Goal: Entertainment & Leisure: Consume media (video, audio)

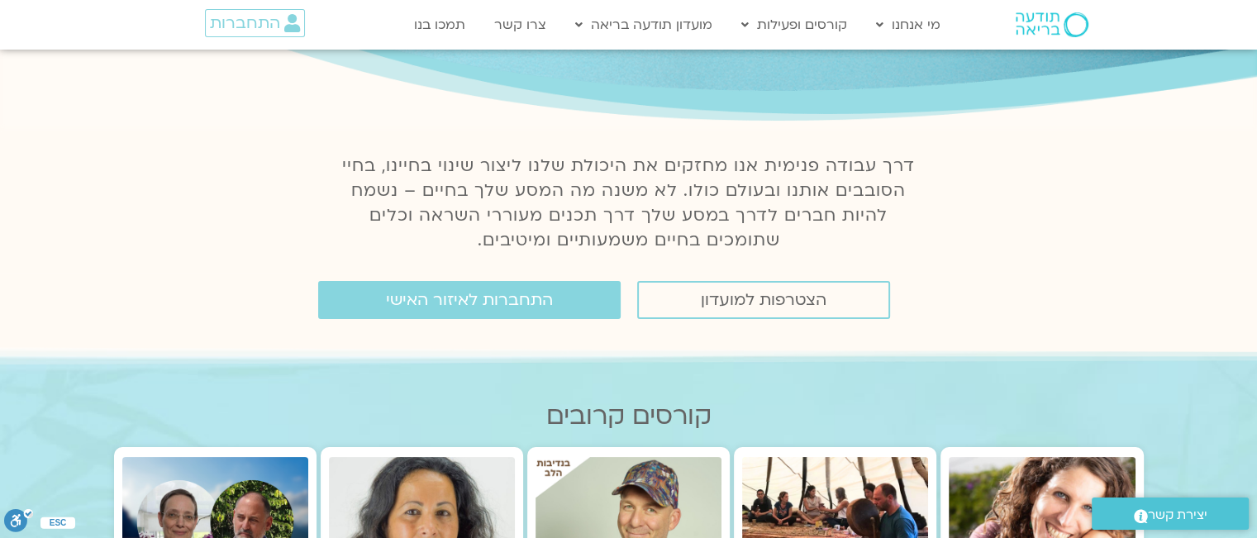
scroll to position [248, 0]
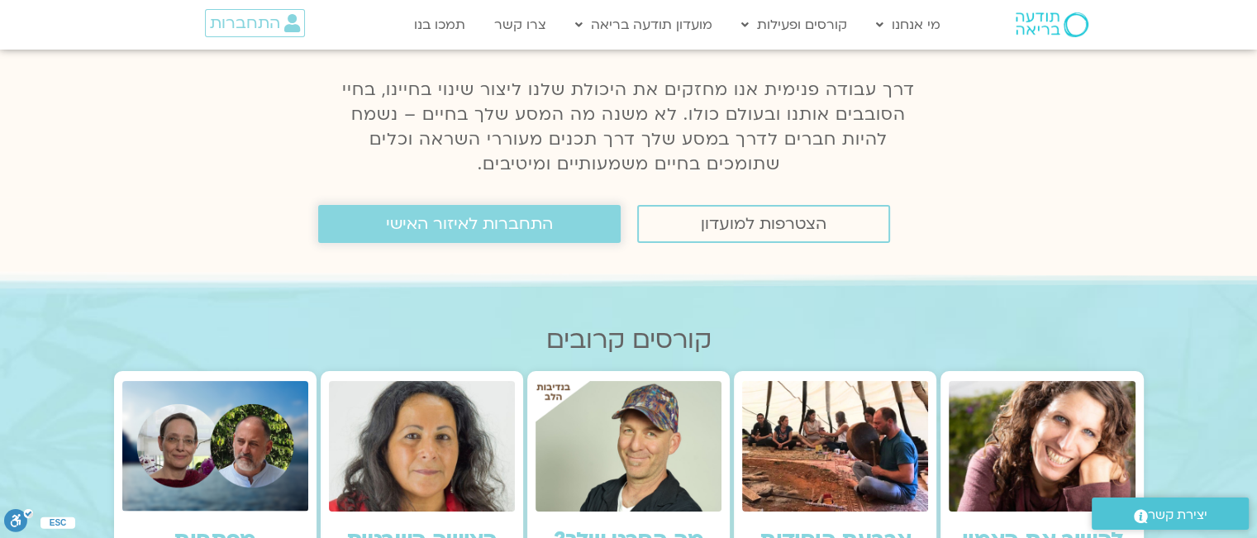
click at [481, 222] on span "התחברות לאיזור האישי" at bounding box center [469, 224] width 167 height 18
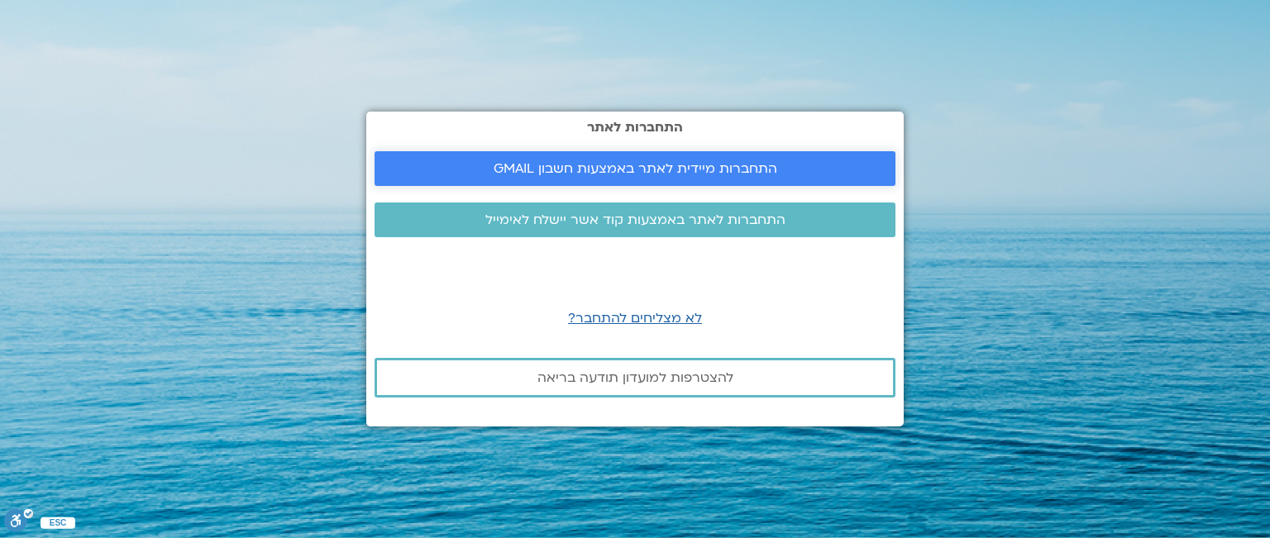
click at [568, 163] on span "התחברות מיידית לאתר באמצעות חשבון GMAIL" at bounding box center [636, 168] width 284 height 15
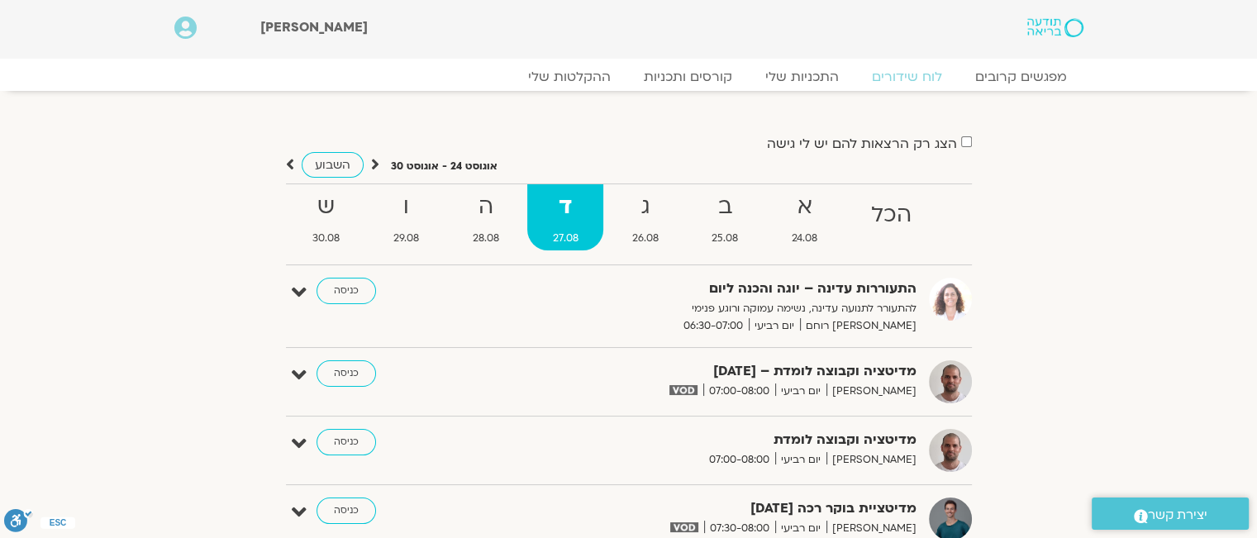
click at [817, 143] on label "הצג רק הרצאות להם יש לי גישה" at bounding box center [862, 143] width 190 height 15
click at [816, 72] on link "התכניות שלי" at bounding box center [802, 77] width 128 height 20
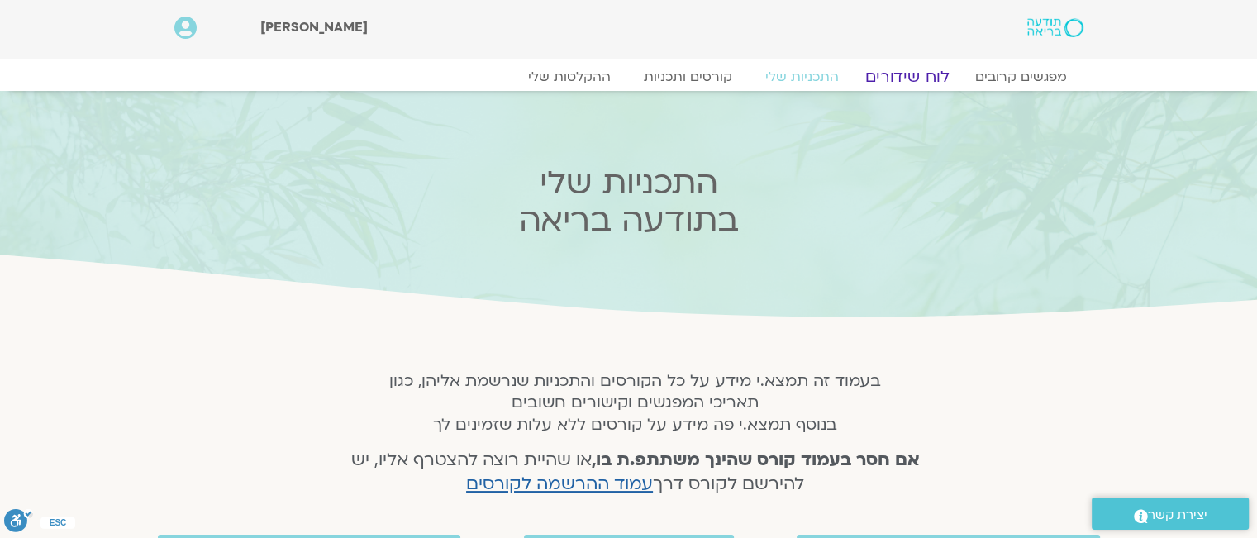
click at [909, 76] on link "לוח שידורים" at bounding box center [907, 77] width 124 height 20
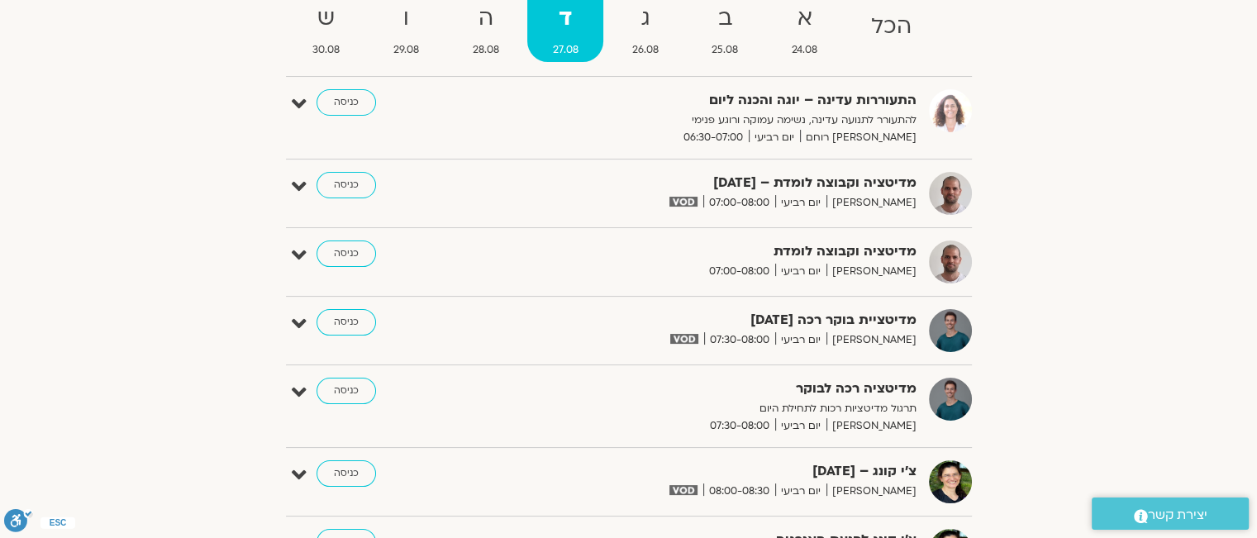
scroll to position [3, 0]
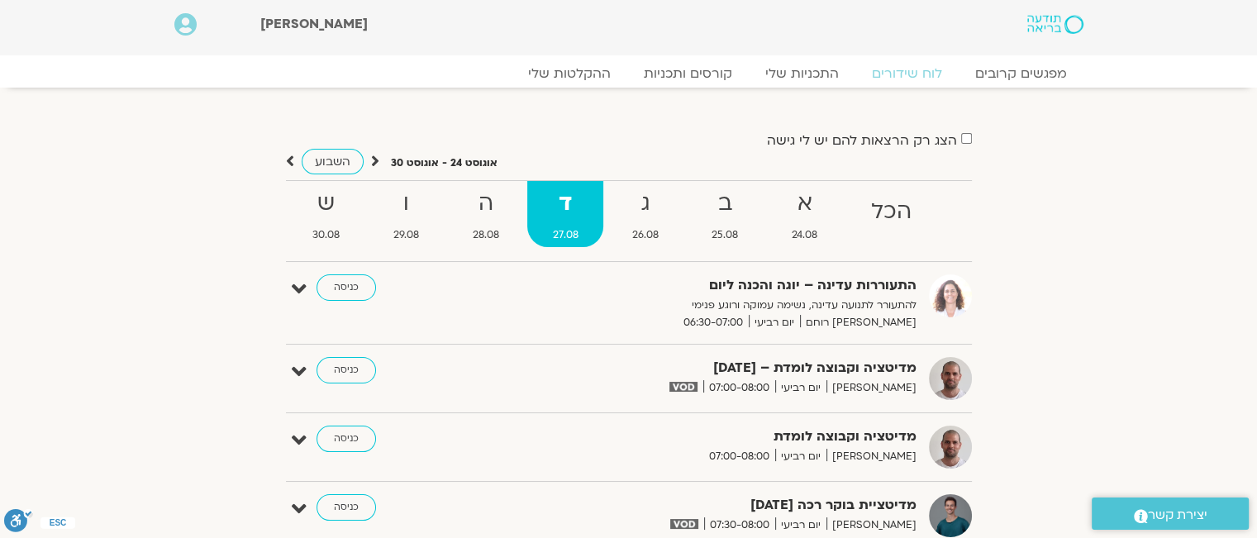
click at [899, 138] on label "הצג רק הרצאות להם יש לי גישה" at bounding box center [862, 140] width 190 height 15
click at [698, 70] on link "קורסים ותכניות" at bounding box center [687, 74] width 145 height 20
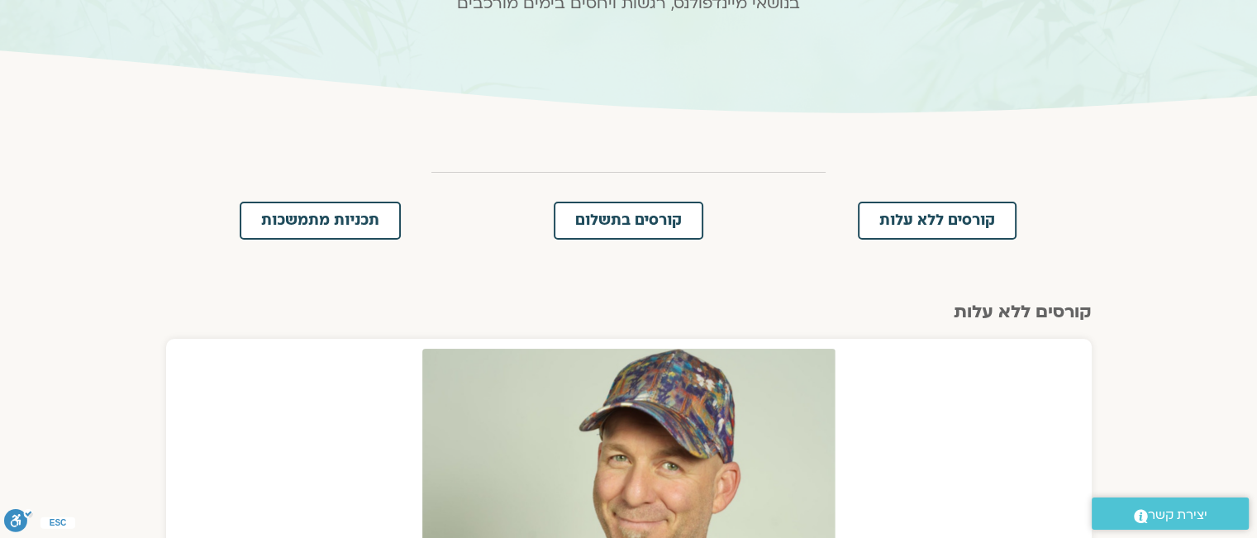
scroll to position [248, 0]
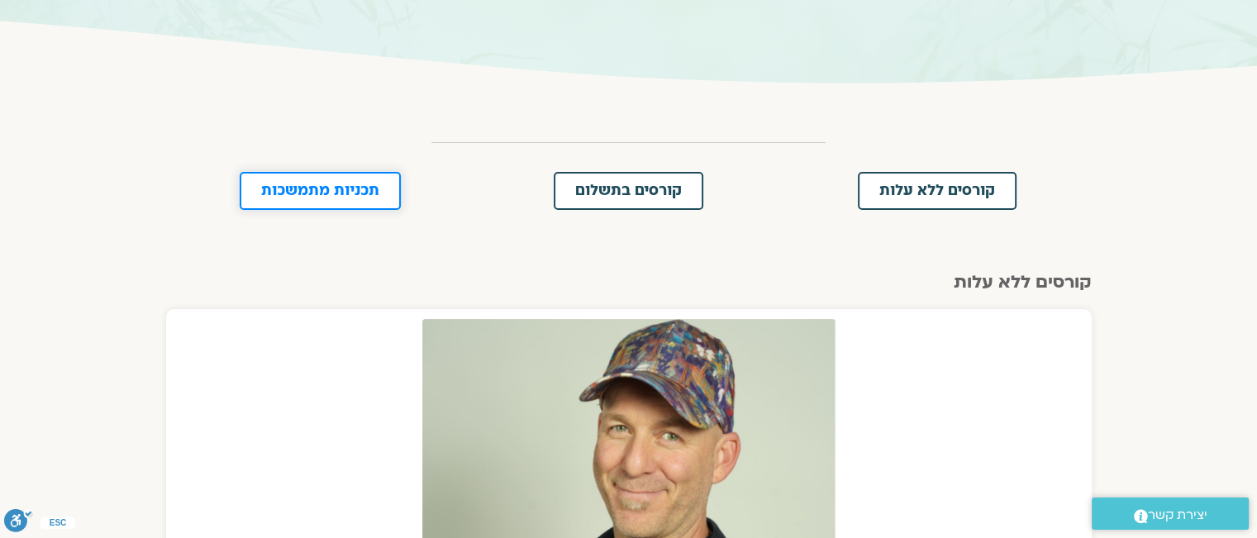
click at [333, 190] on span "תכניות מתמשכות" at bounding box center [320, 191] width 118 height 15
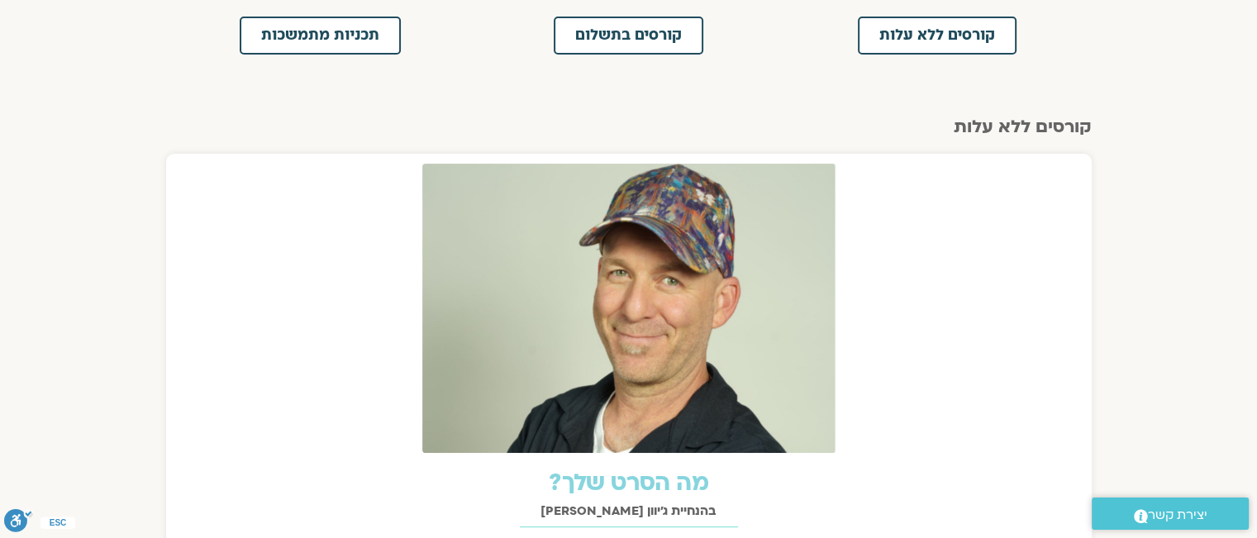
scroll to position [222, 0]
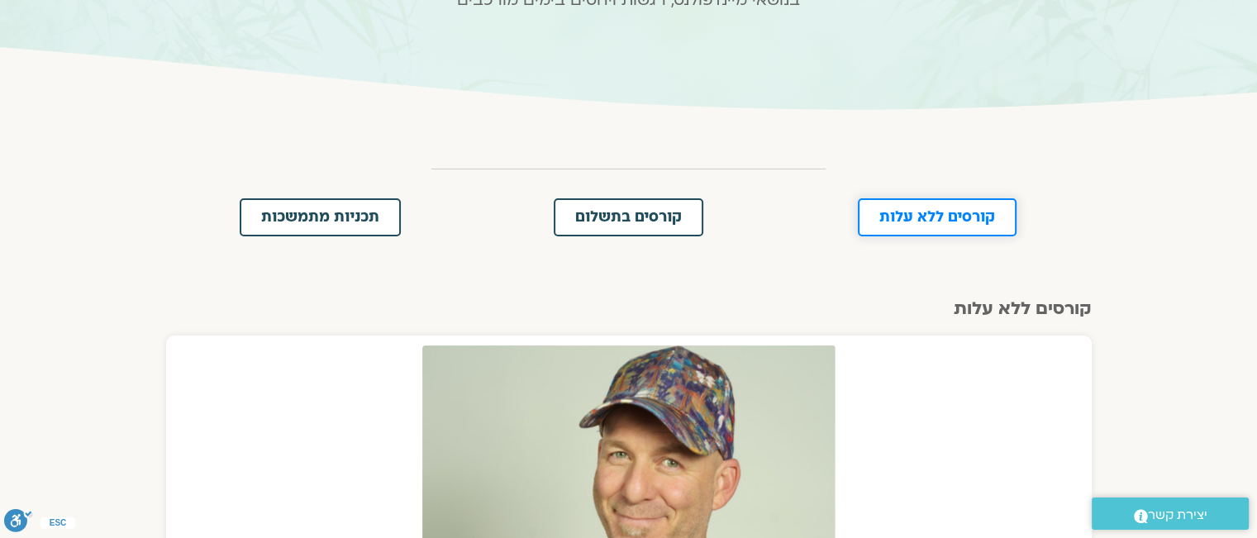
click at [975, 217] on span "קורסים ללא עלות" at bounding box center [938, 217] width 116 height 15
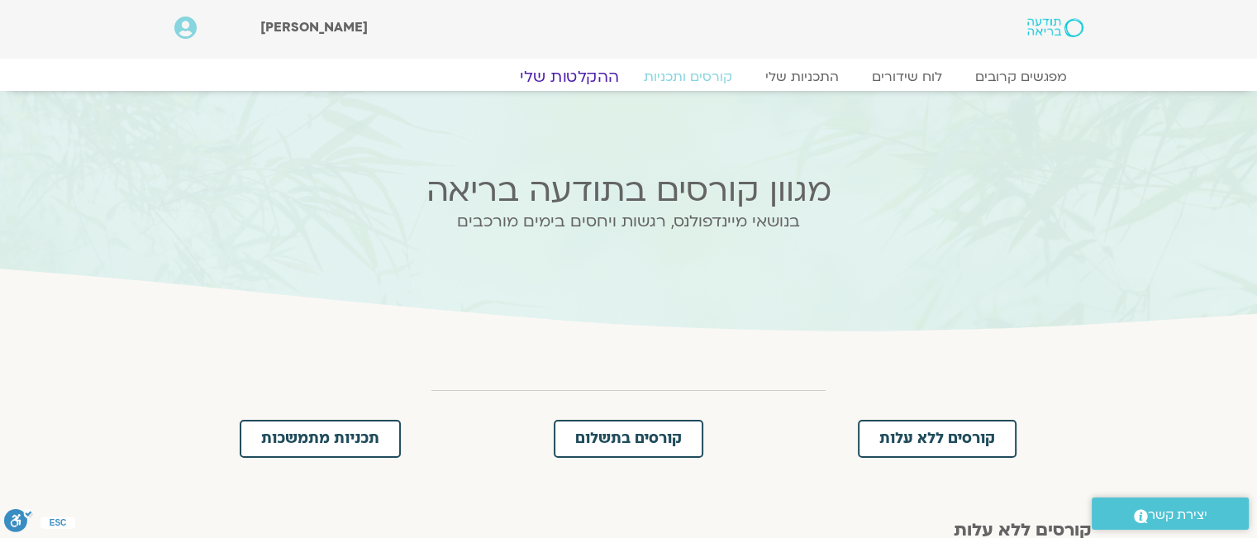
click at [582, 82] on link "ההקלטות שלי" at bounding box center [569, 77] width 139 height 20
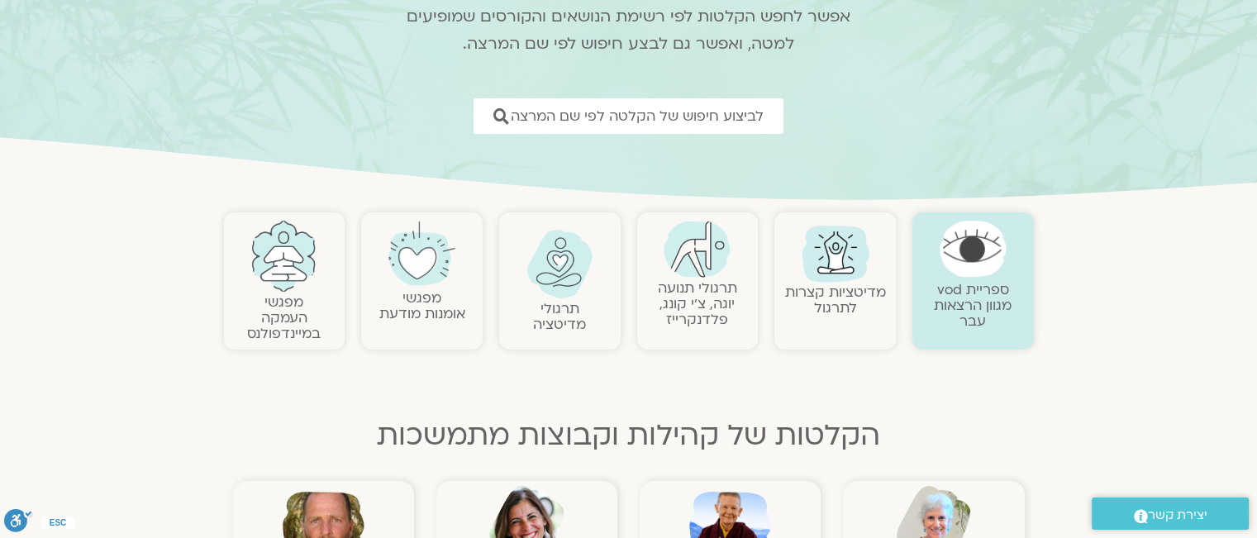
scroll to position [248, 0]
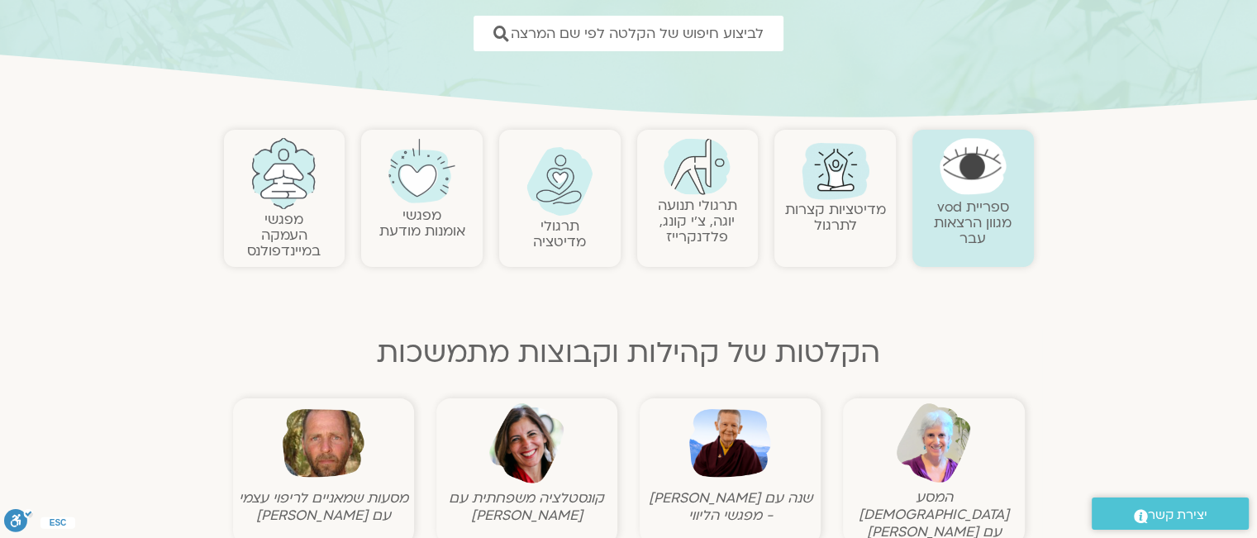
click at [696, 215] on link "תרגולי תנועה יוגה, צ׳י קונג, פלדנקרייז" at bounding box center [697, 221] width 79 height 50
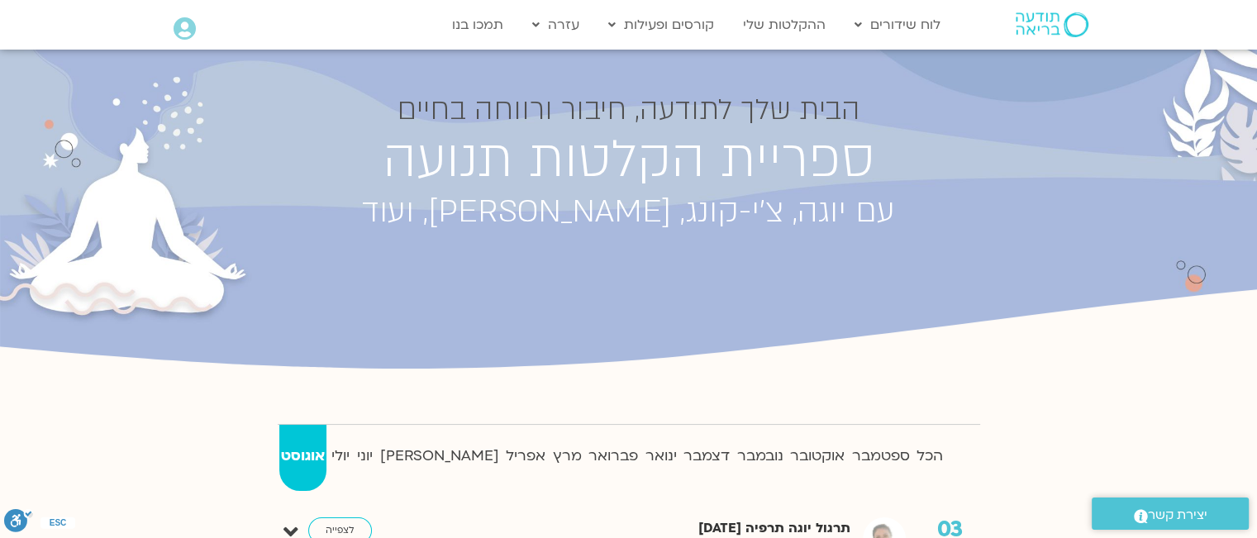
scroll to position [165, 0]
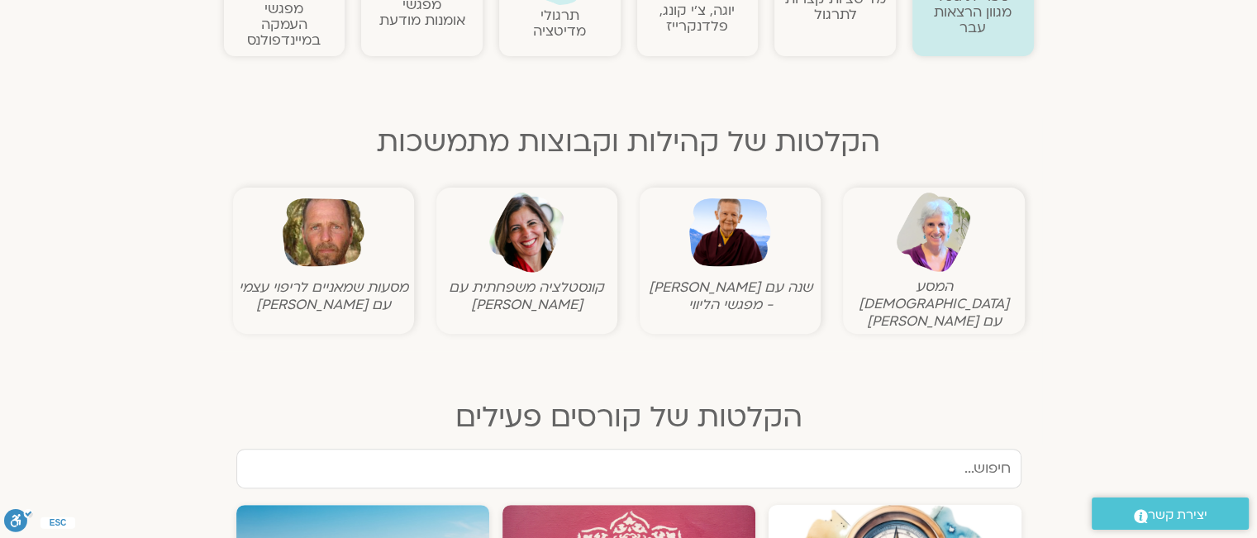
scroll to position [496, 0]
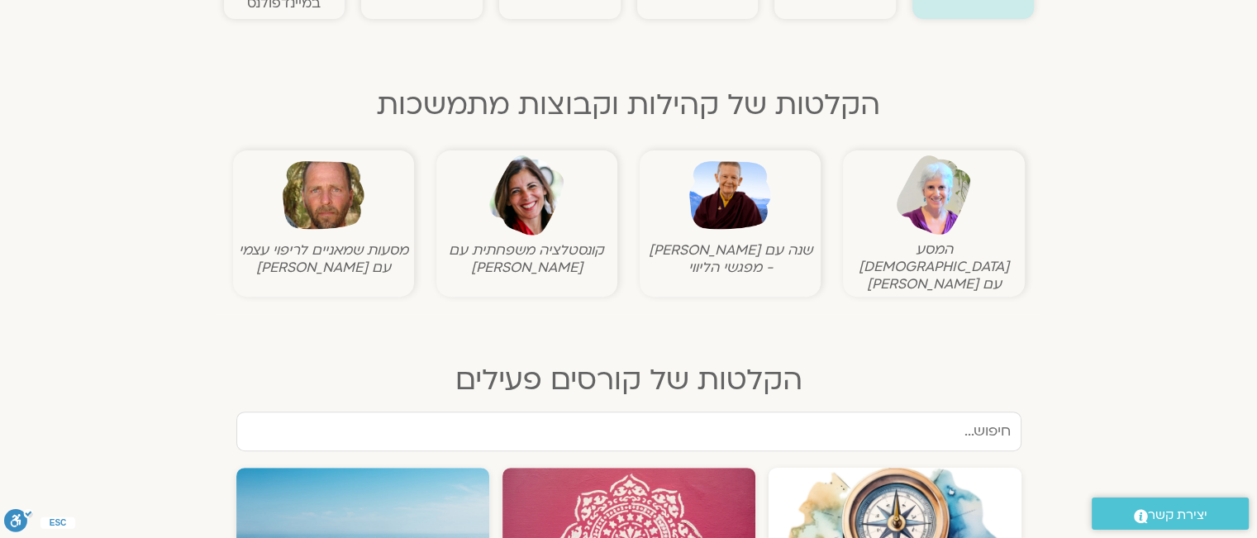
click at [500, 250] on figcaption "קונסטלציה משפחתית עם מירב שרייבר" at bounding box center [527, 258] width 173 height 35
click at [536, 183] on img at bounding box center [527, 196] width 82 height 82
click at [961, 414] on input "text" at bounding box center [628, 432] width 785 height 40
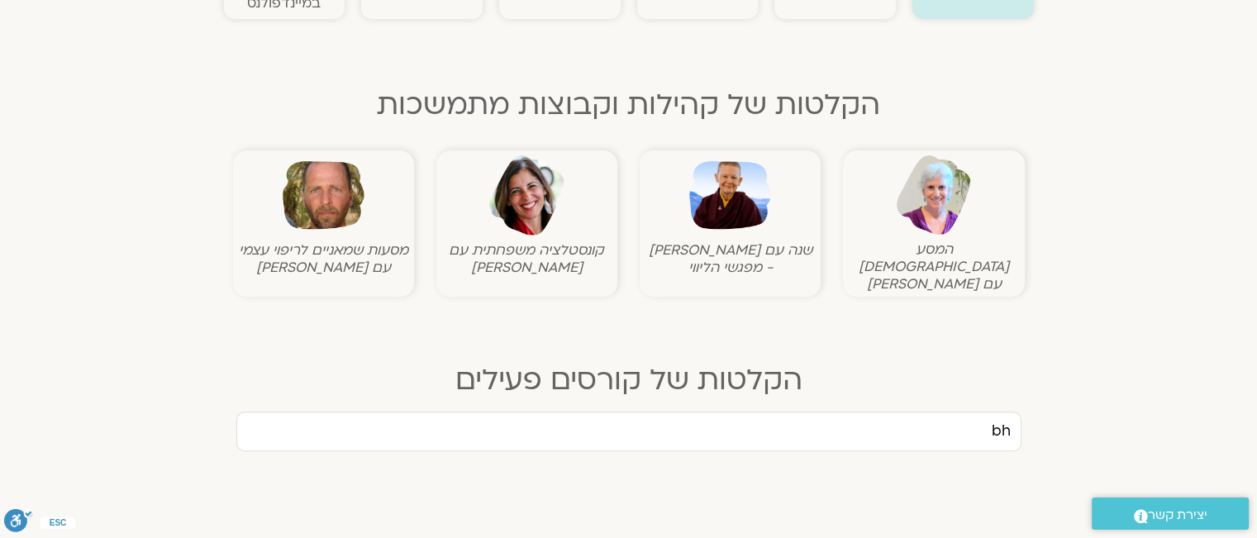
type input "b"
type input "ניקול גולדמן"
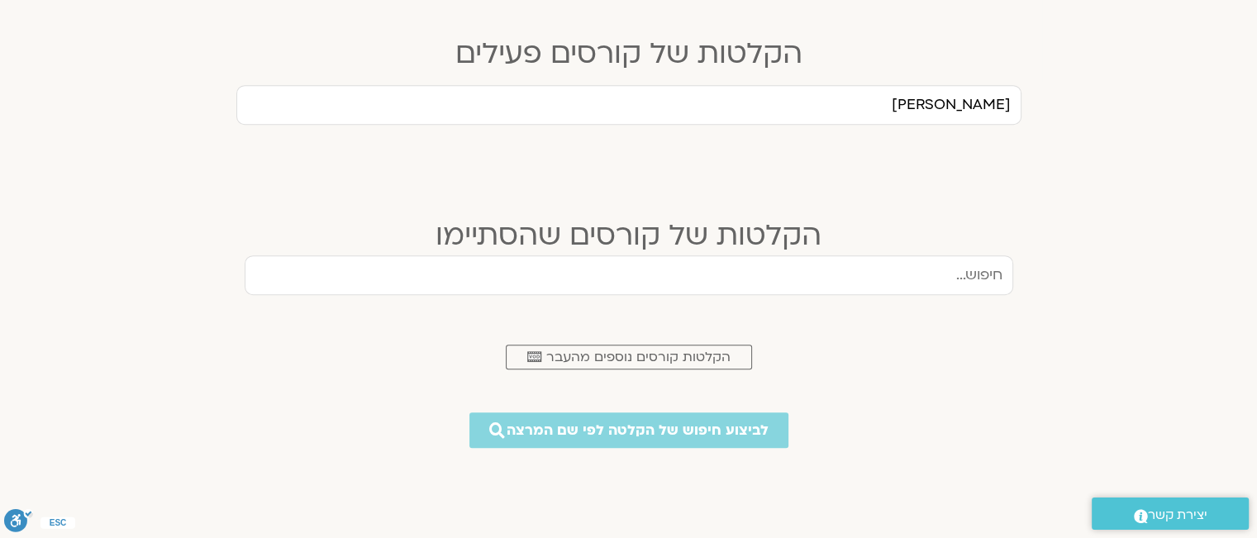
scroll to position [827, 0]
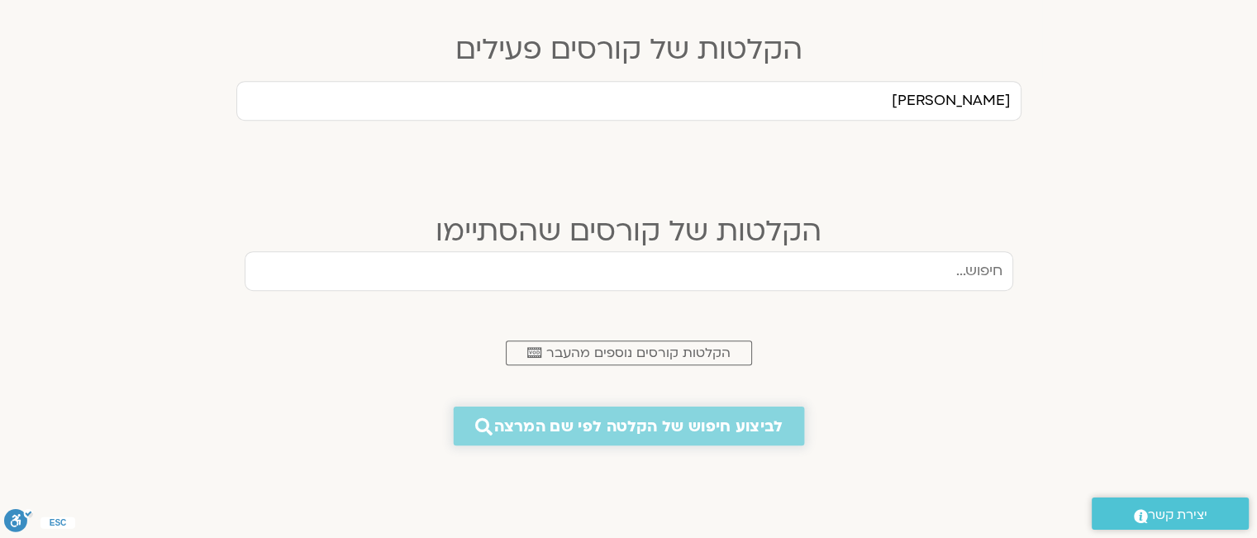
click at [694, 417] on span "לביצוע חיפוש של הקלטה לפי שם המרצה" at bounding box center [638, 425] width 289 height 17
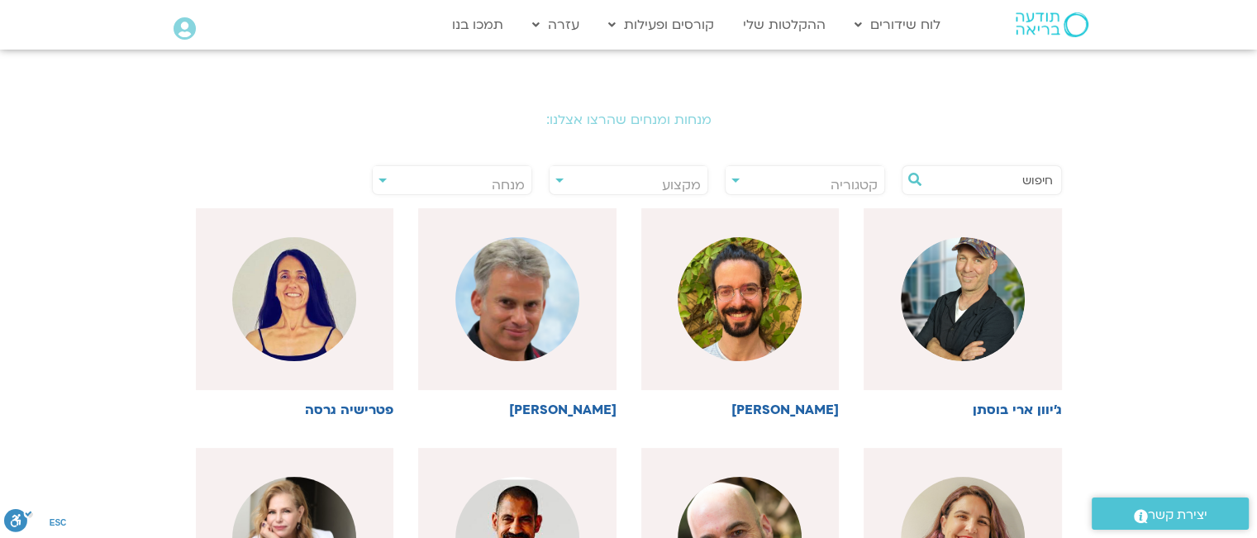
scroll to position [331, 0]
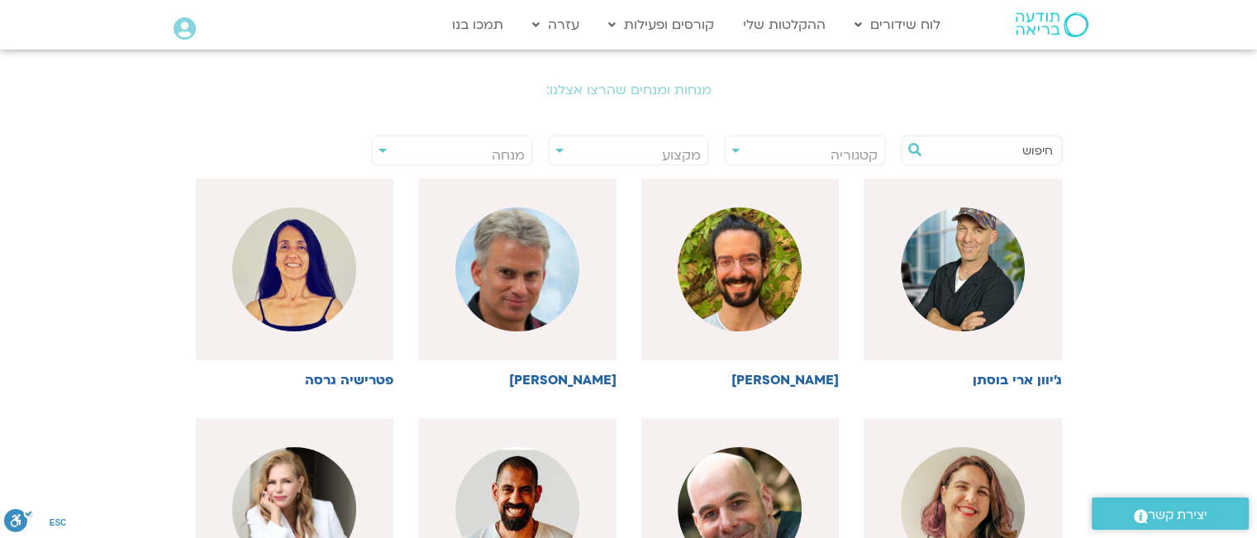
click at [935, 156] on input "text" at bounding box center [991, 150] width 126 height 28
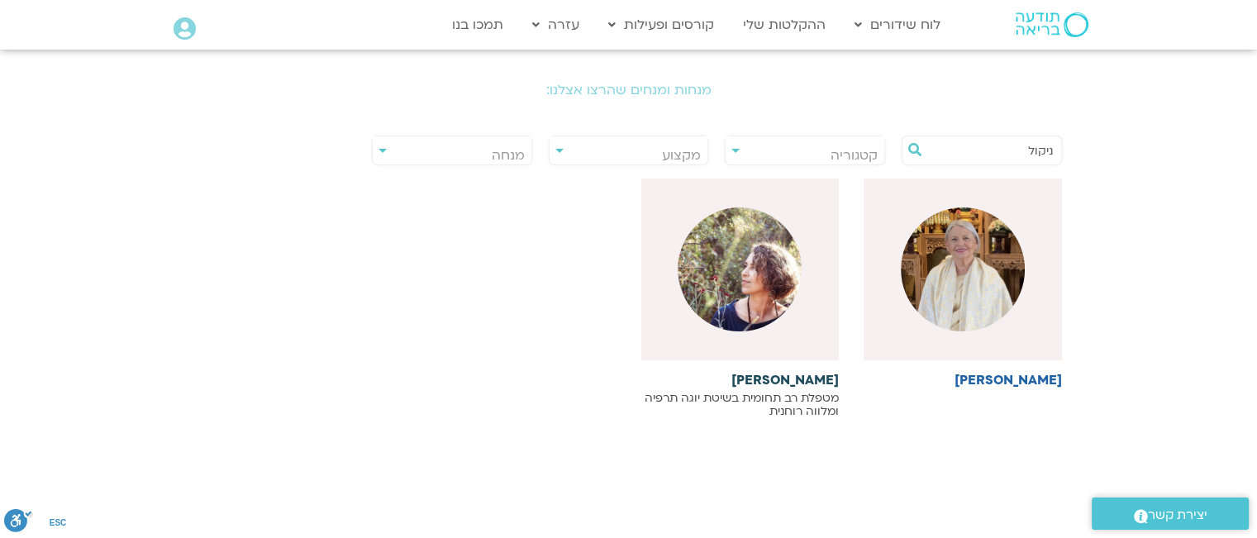
type input "ניקול"
click at [776, 373] on h6 "[PERSON_NAME]" at bounding box center [740, 380] width 198 height 15
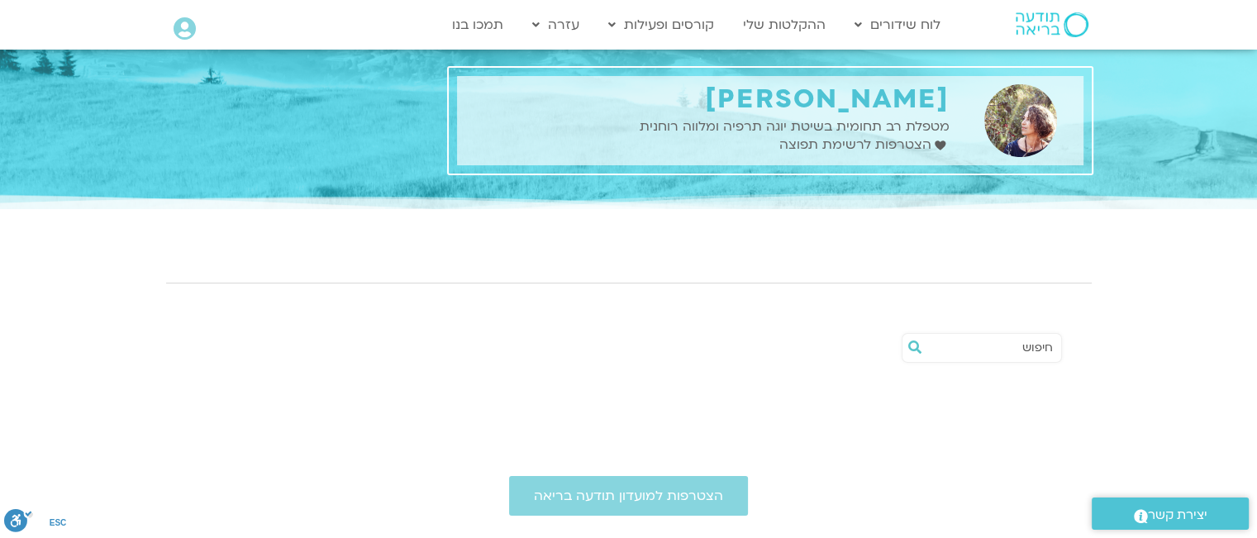
click at [861, 108] on h1 "[PERSON_NAME]" at bounding box center [707, 99] width 484 height 31
click at [1002, 127] on img at bounding box center [1020, 120] width 109 height 73
click at [1015, 118] on img at bounding box center [1020, 120] width 109 height 73
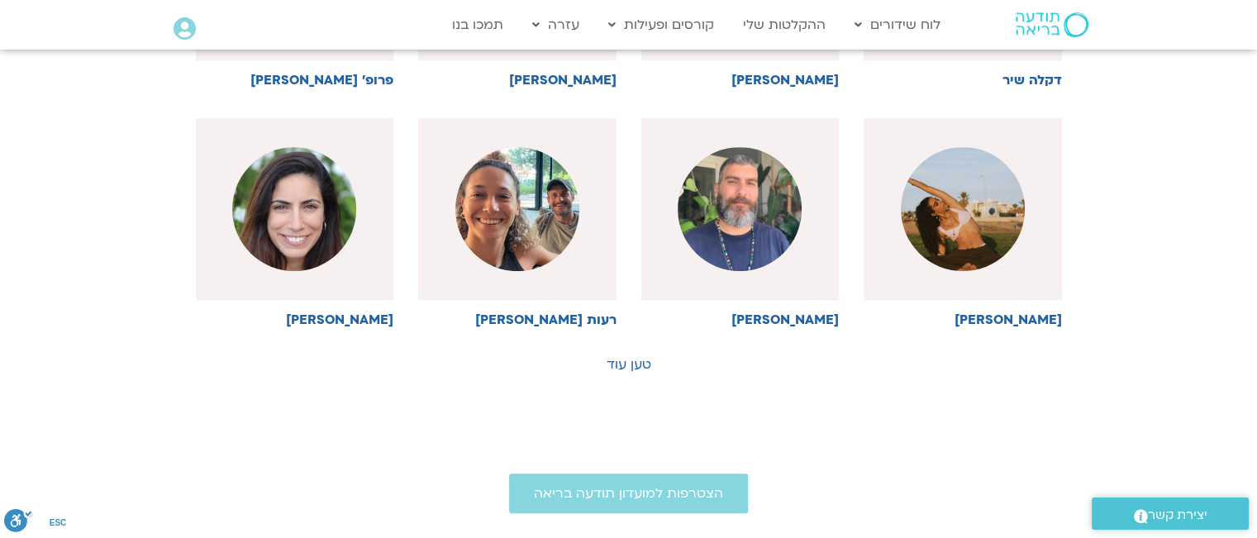
scroll to position [907, 0]
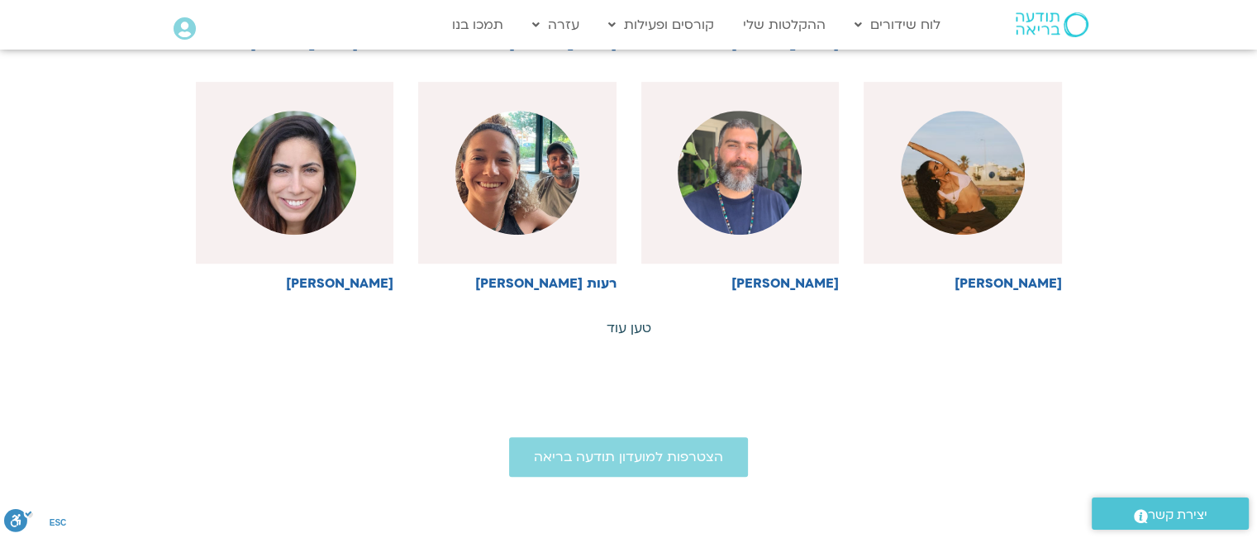
click at [622, 322] on link "טען עוד" at bounding box center [629, 328] width 45 height 18
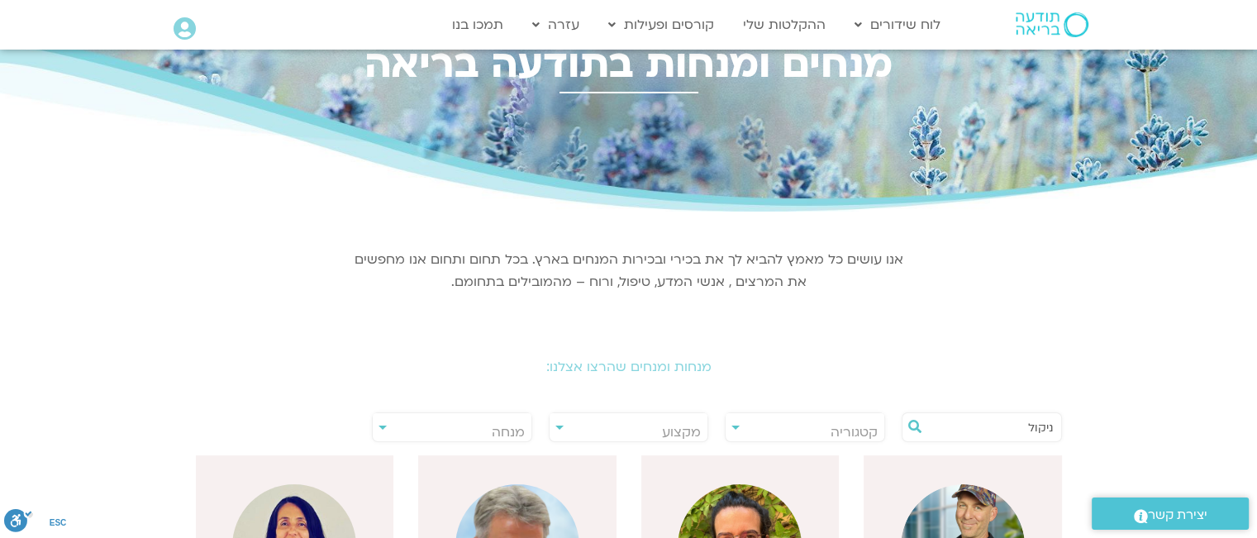
scroll to position [83, 0]
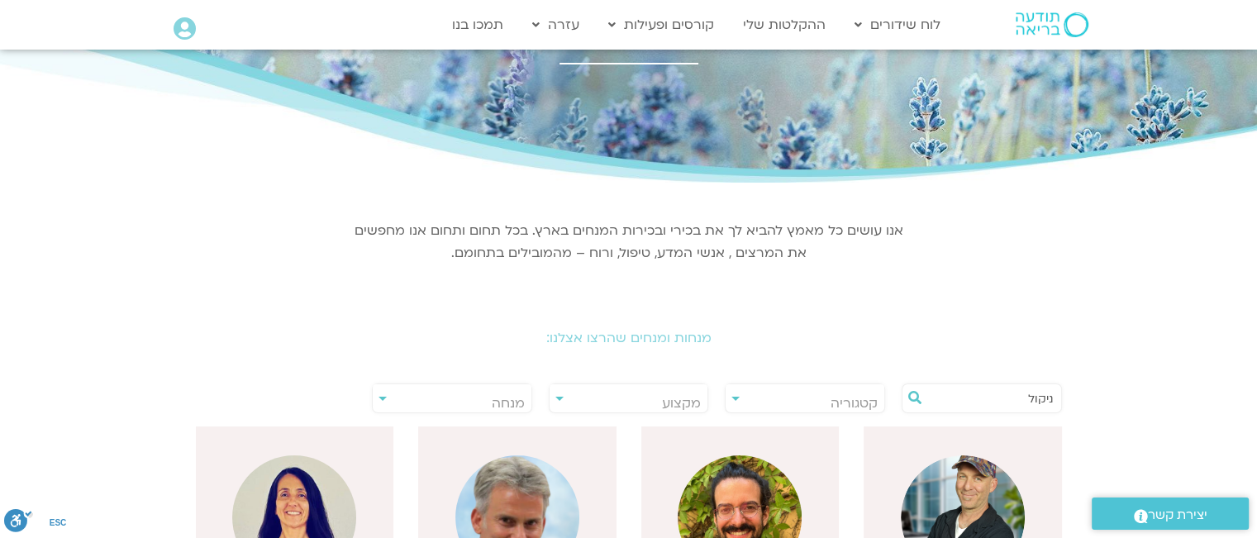
click at [561, 396] on div "**********" at bounding box center [629, 399] width 160 height 30
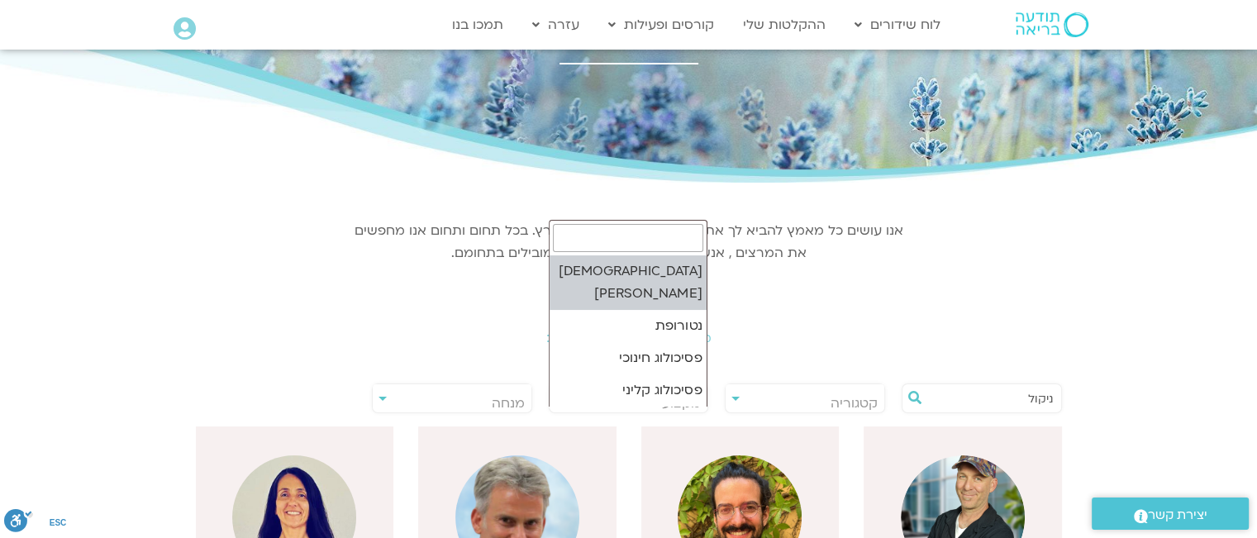
click at [560, 400] on span "מקצוע" at bounding box center [629, 403] width 159 height 38
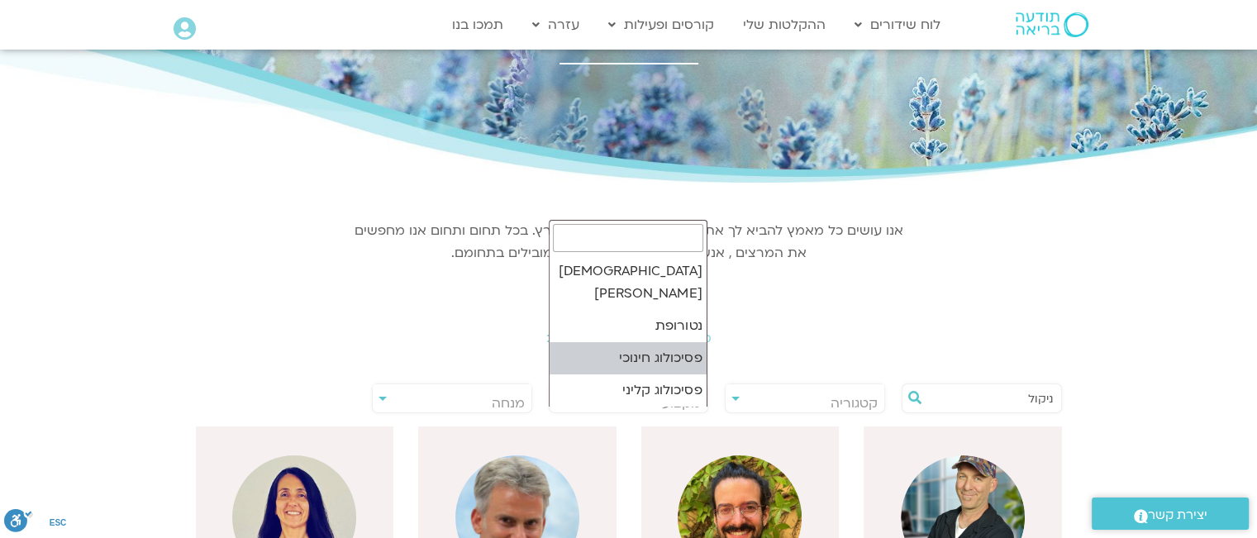
click at [866, 299] on div "מנחות ומנחים שהרצו אצלנו:" at bounding box center [629, 326] width 926 height 74
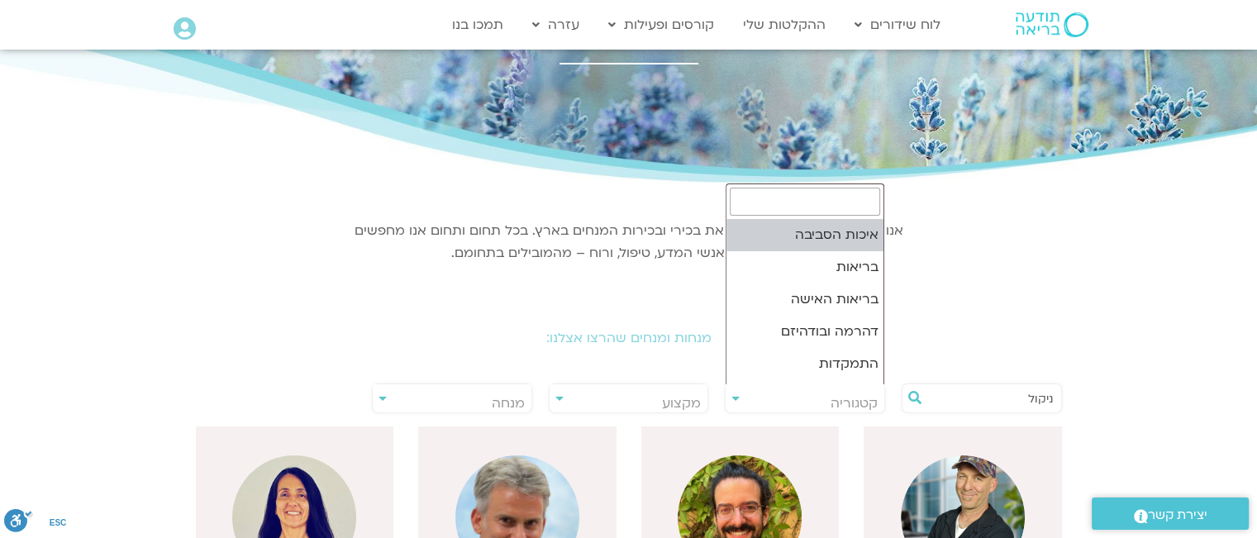
click at [730, 393] on span "קטגוריה" at bounding box center [805, 403] width 159 height 38
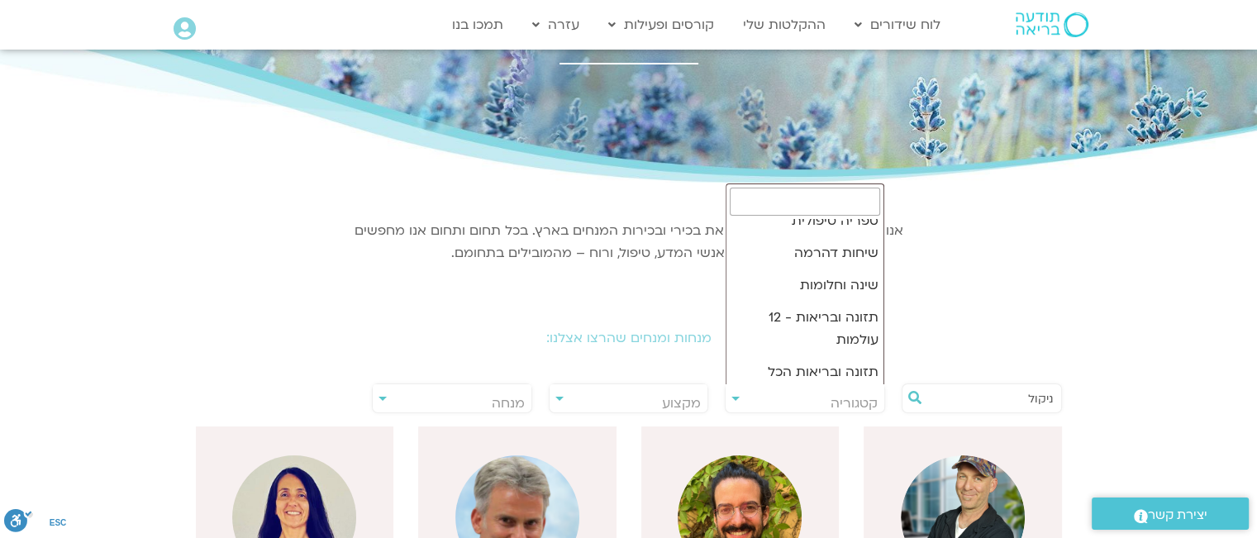
scroll to position [328, 0]
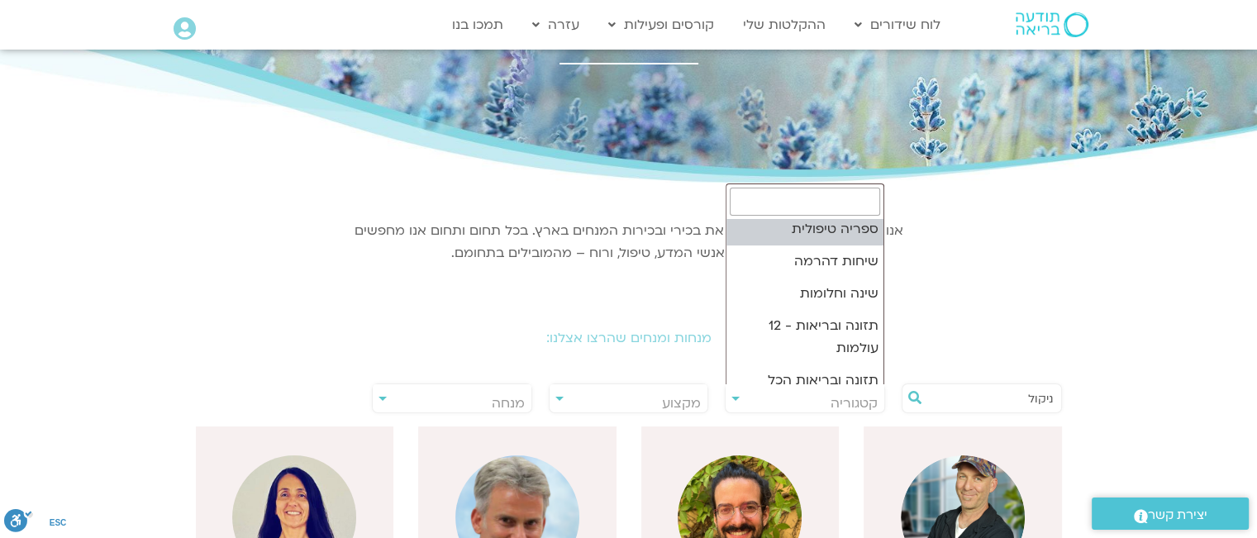
select select "***"
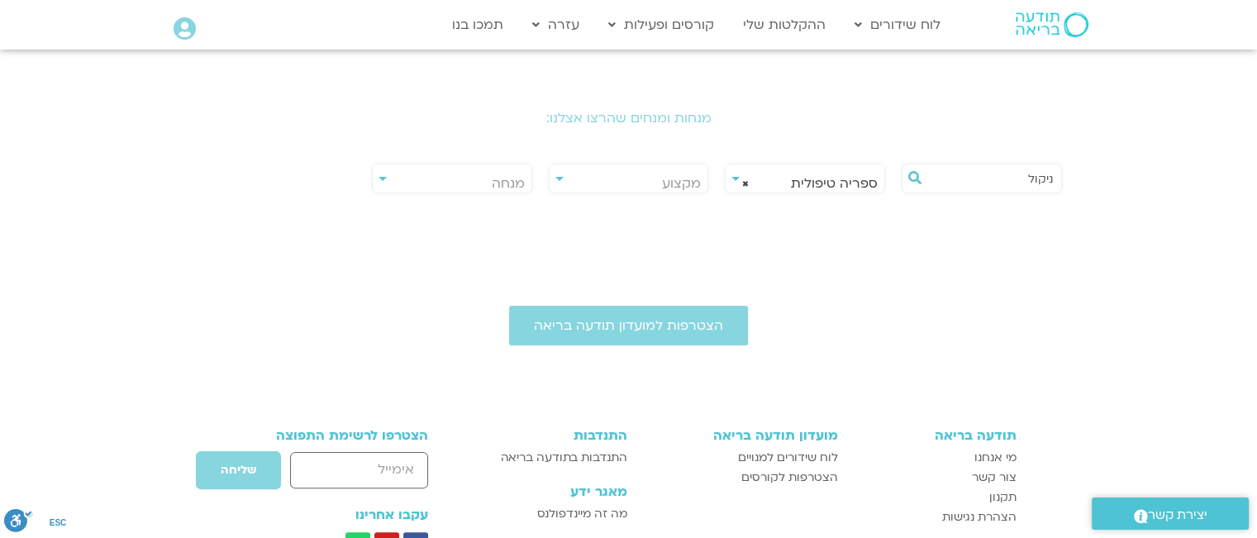
scroll to position [331, 0]
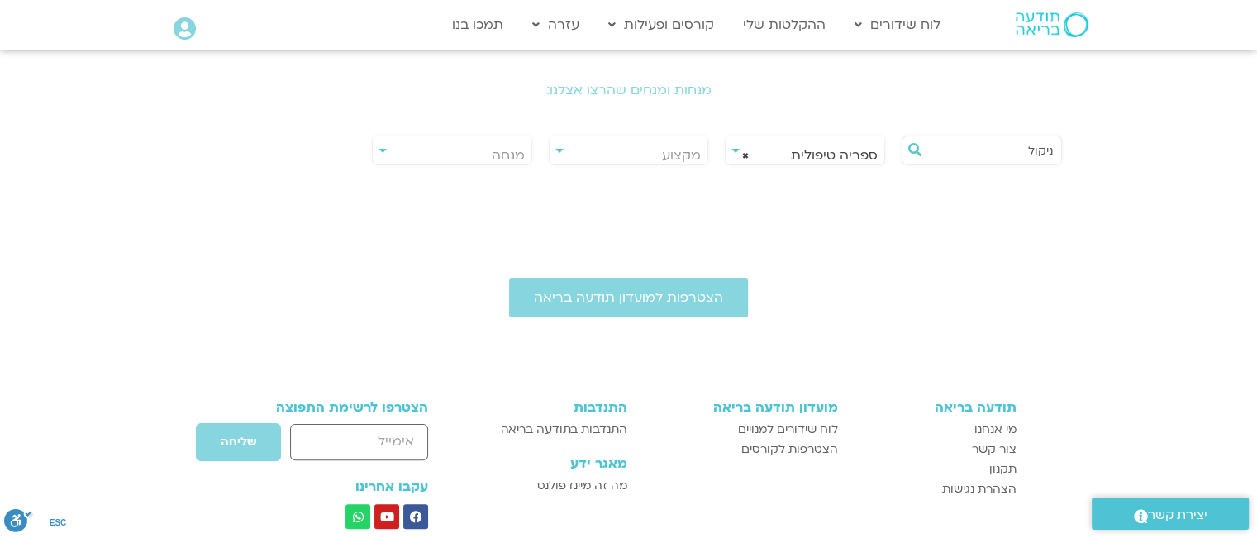
click at [1002, 141] on input "ניקול" at bounding box center [991, 150] width 126 height 28
type input "נ"
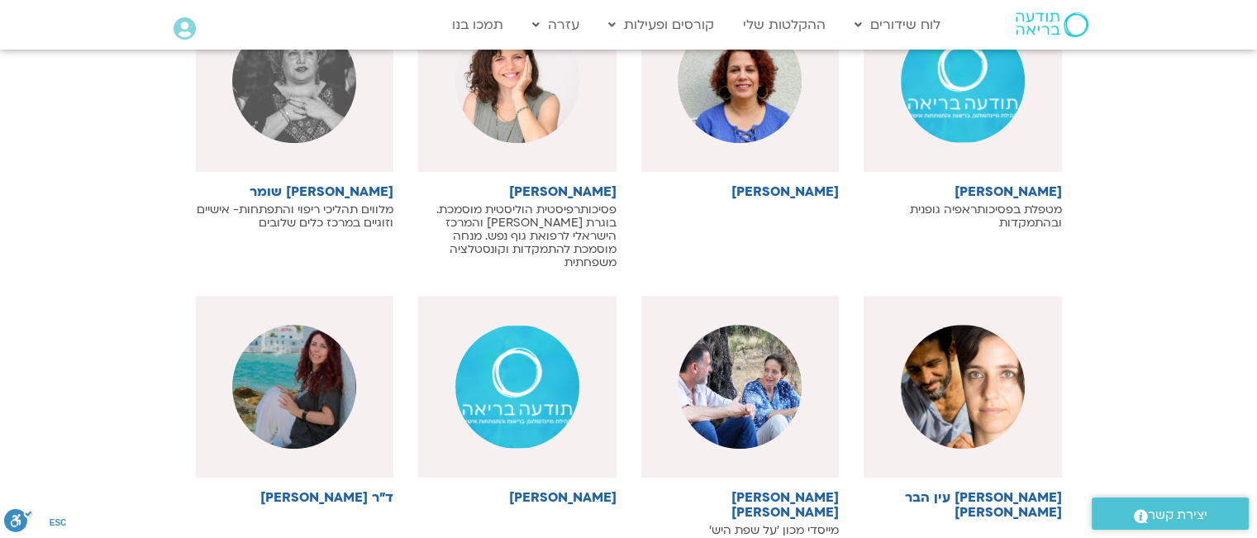
scroll to position [992, 0]
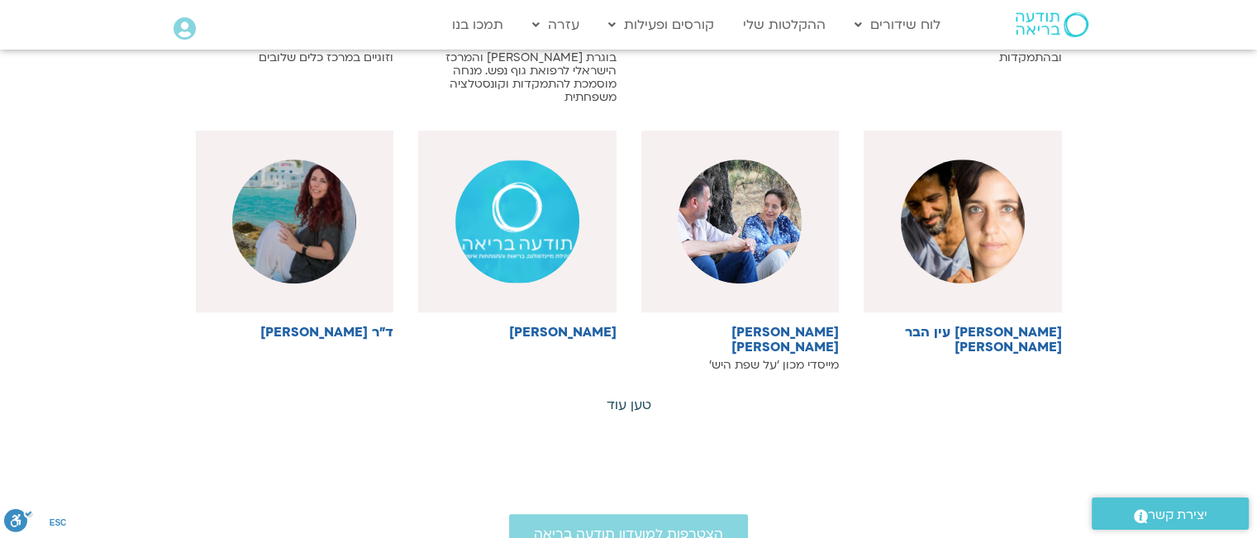
click at [632, 396] on link "טען עוד" at bounding box center [629, 405] width 45 height 18
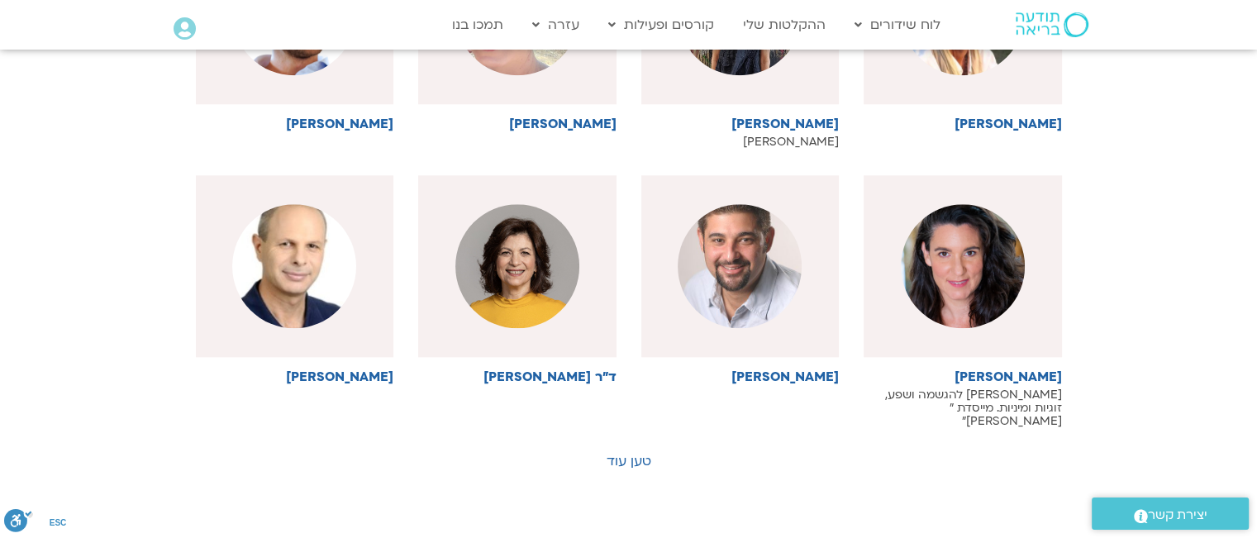
scroll to position [1736, 0]
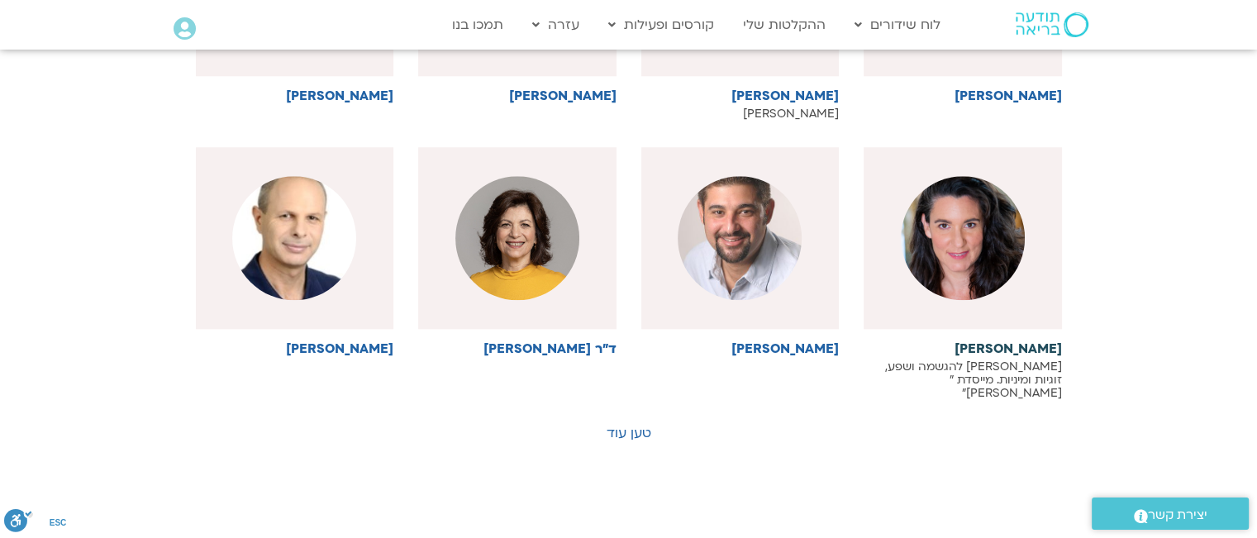
click at [1018, 341] on h6 "סמדר מילר" at bounding box center [963, 348] width 198 height 15
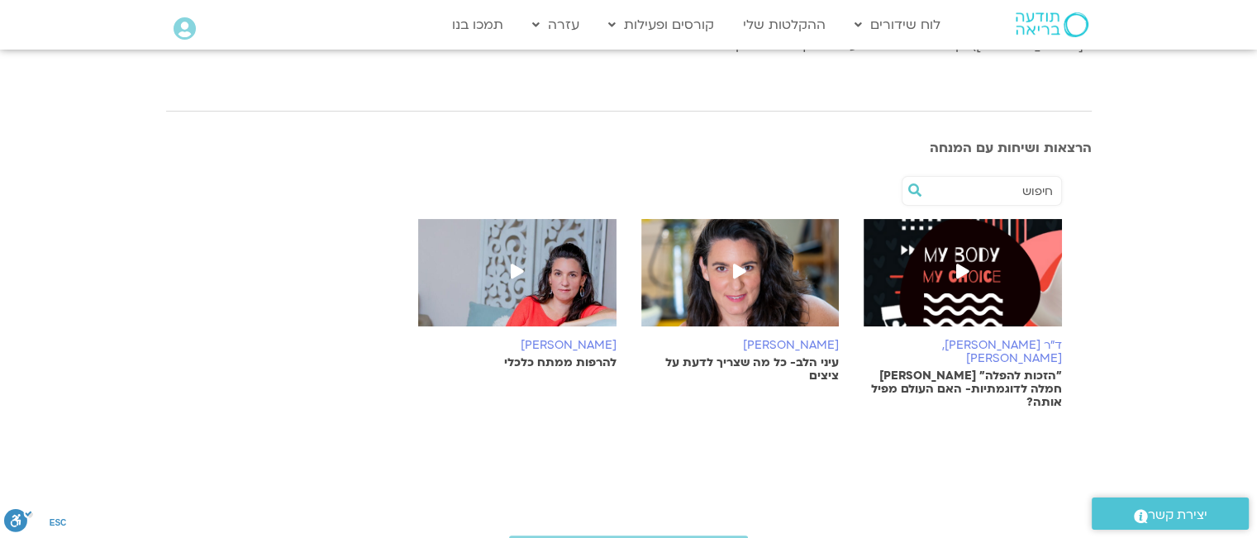
scroll to position [331, 0]
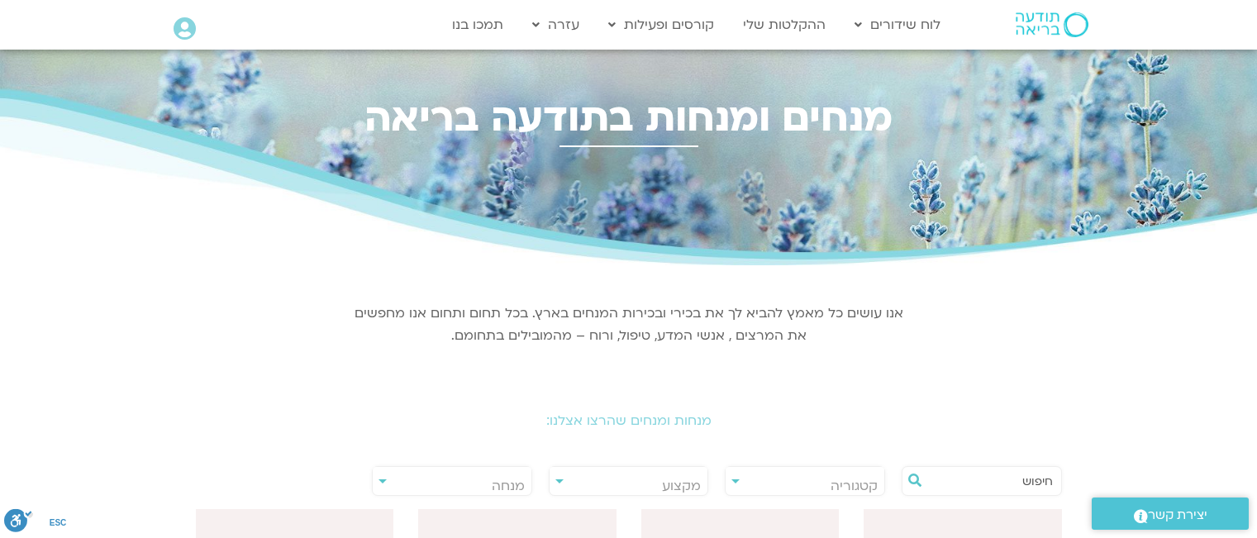
select select "***"
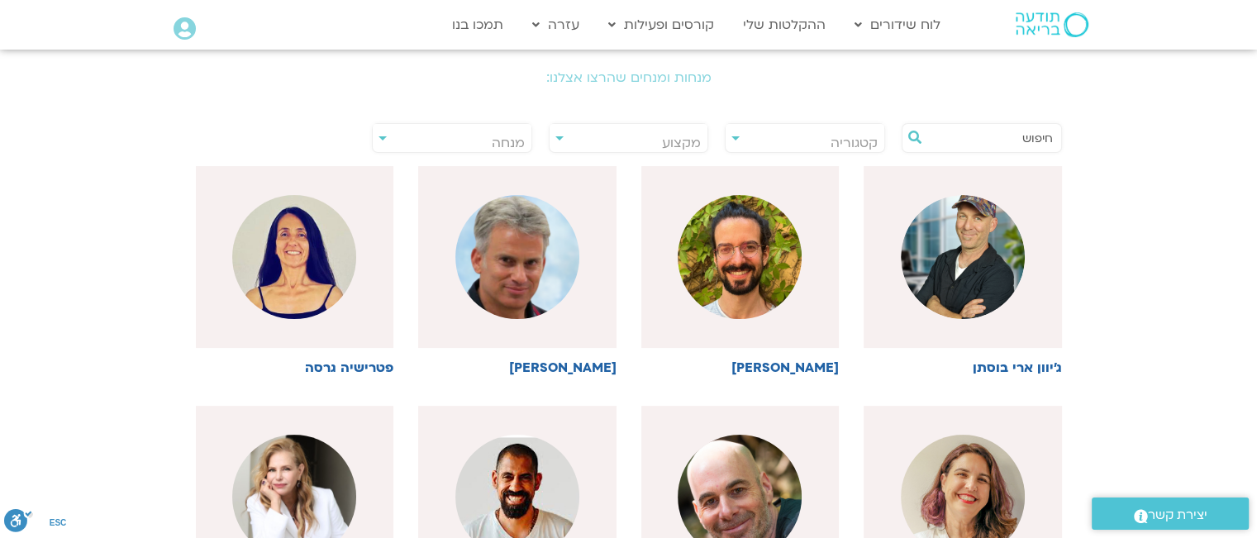
scroll to position [371, 0]
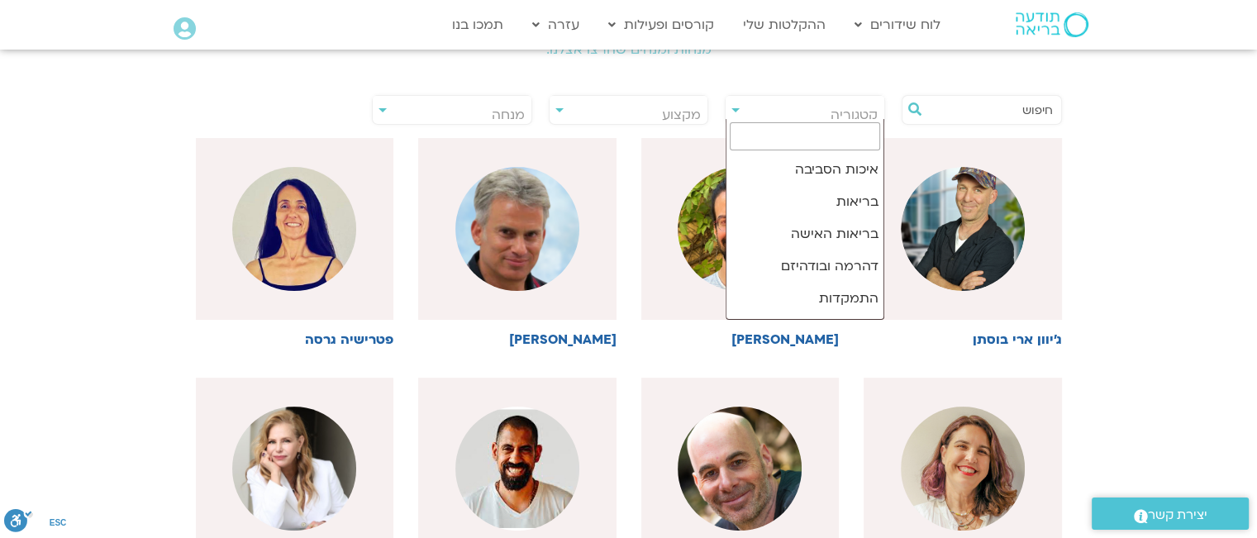
click at [731, 106] on span "קטגוריה" at bounding box center [805, 115] width 159 height 38
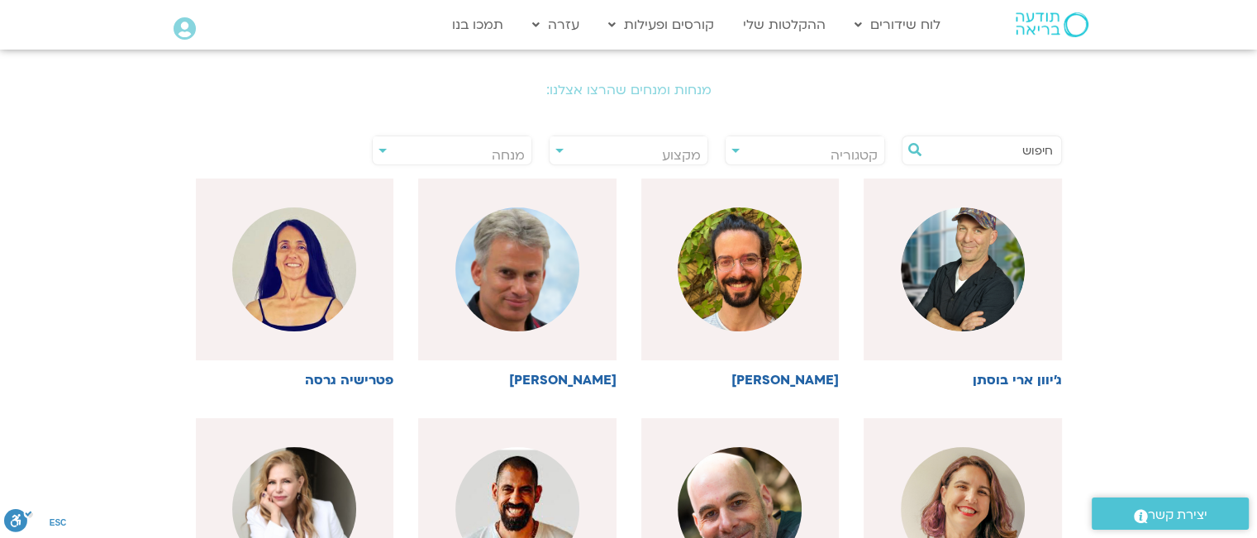
scroll to position [248, 0]
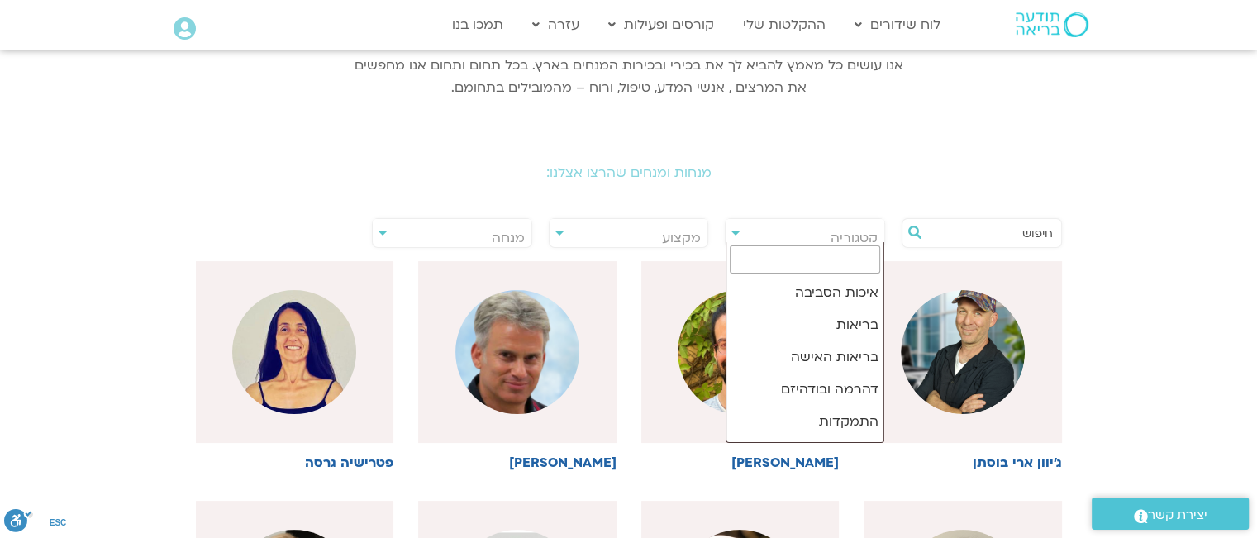
click at [732, 228] on span "קטגוריה" at bounding box center [805, 238] width 159 height 38
click at [734, 236] on span "קטגוריה" at bounding box center [805, 238] width 159 height 38
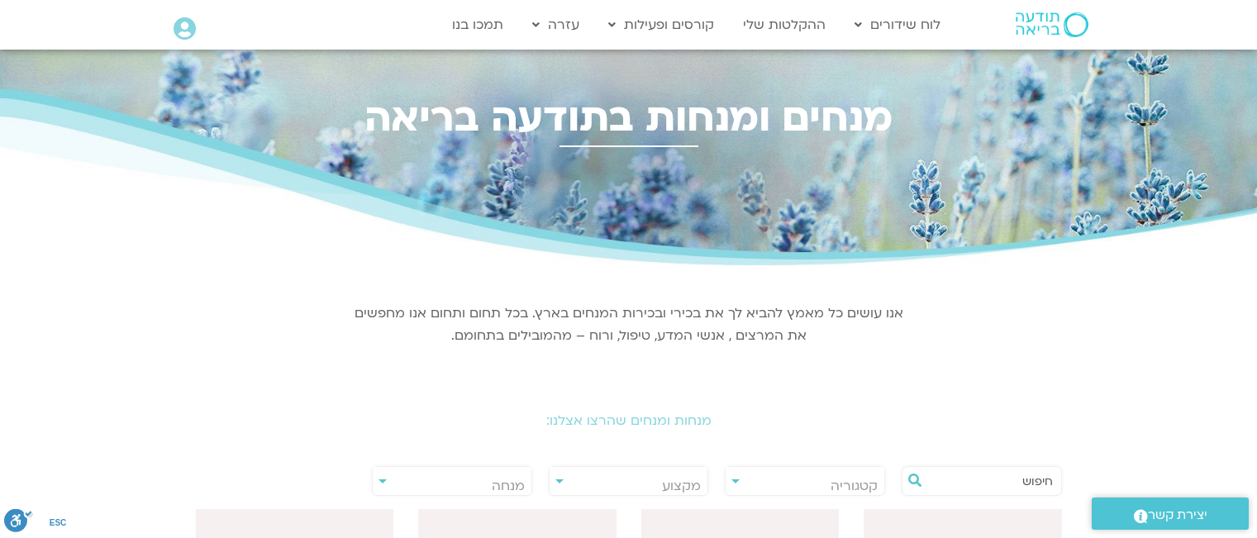
select select "***"
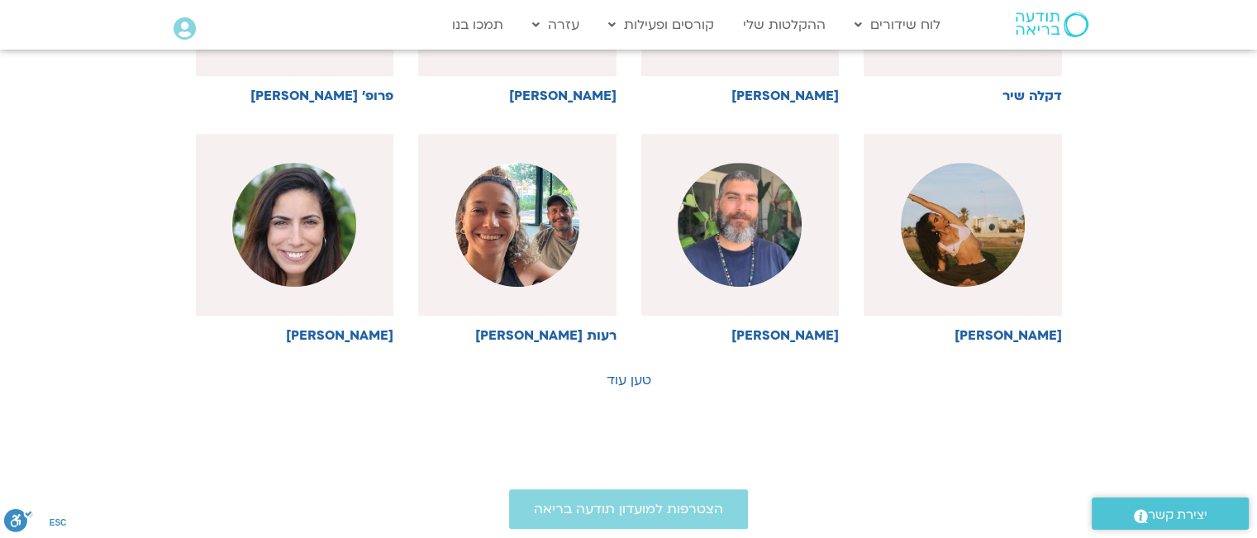
scroll to position [827, 0]
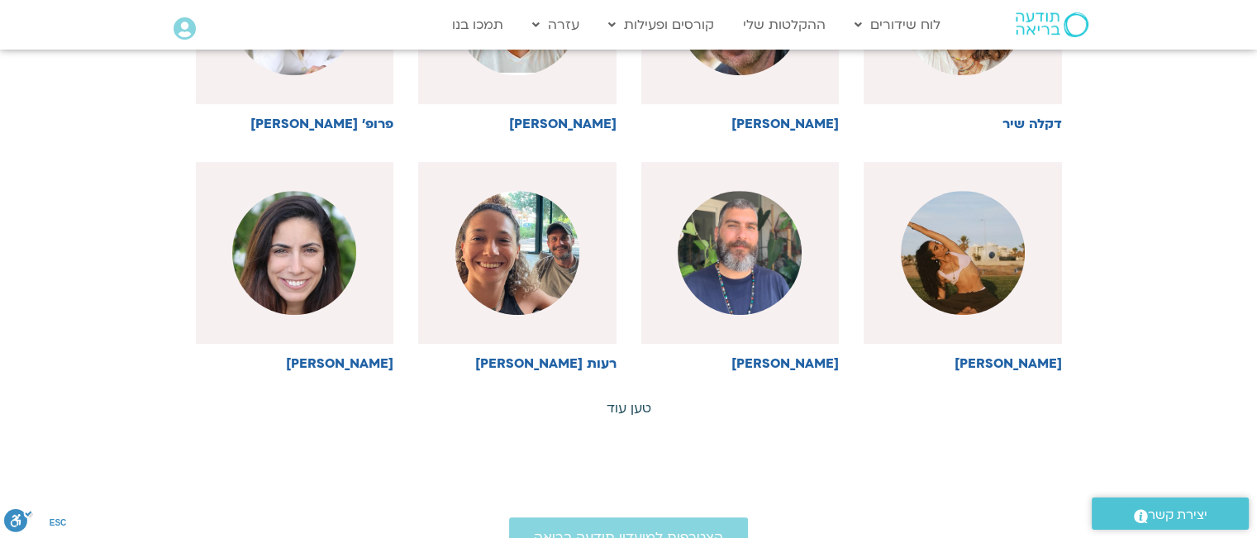
click at [628, 403] on link "טען עוד" at bounding box center [629, 408] width 45 height 18
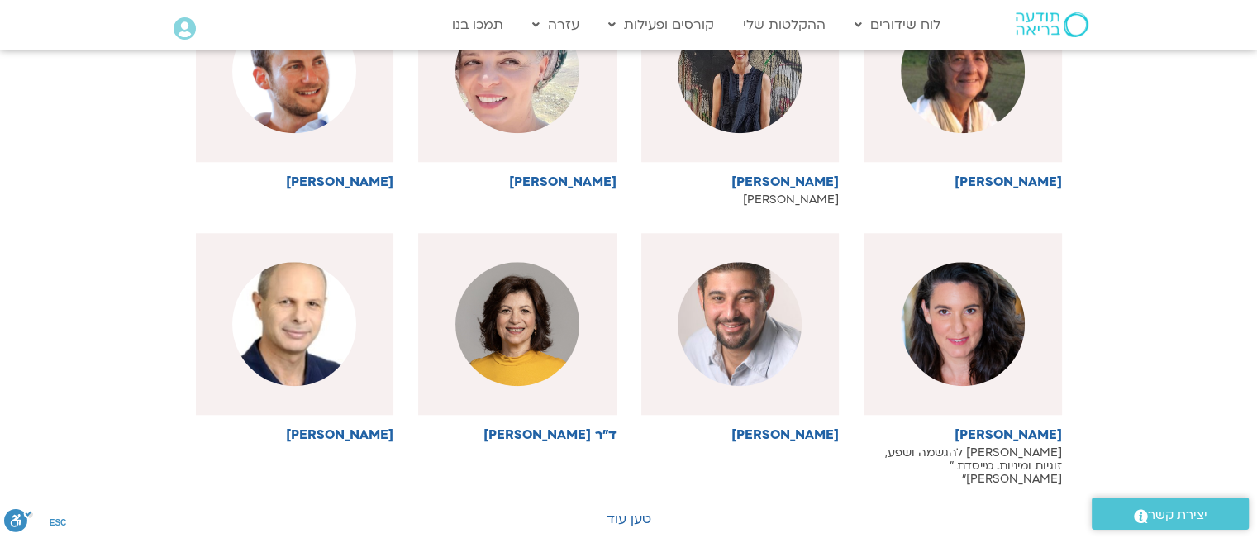
scroll to position [1571, 0]
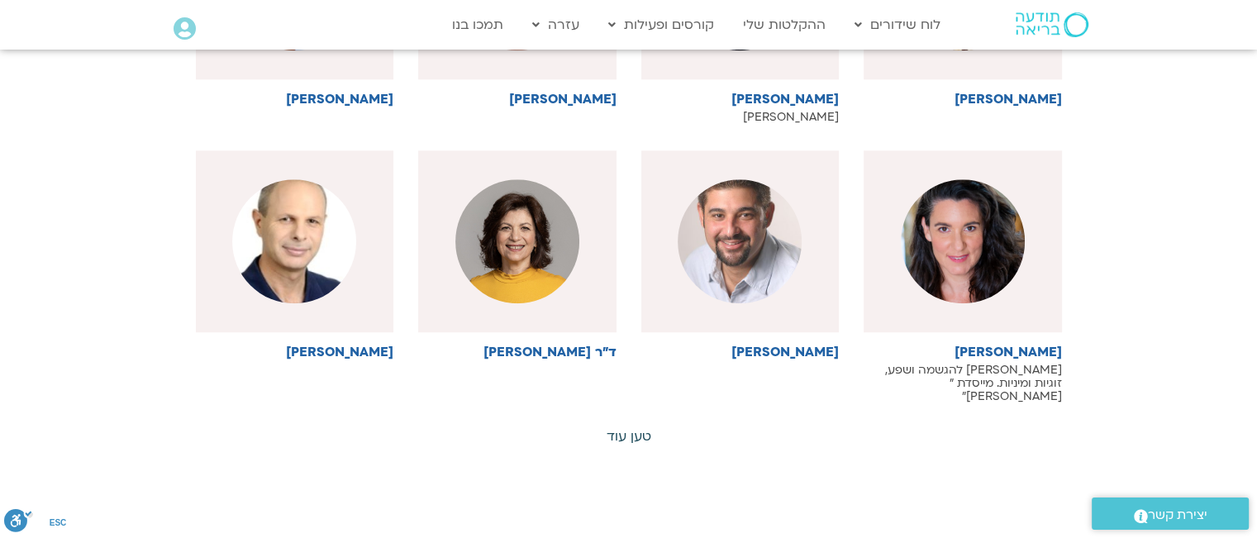
click at [619, 427] on link "טען עוד" at bounding box center [629, 436] width 45 height 18
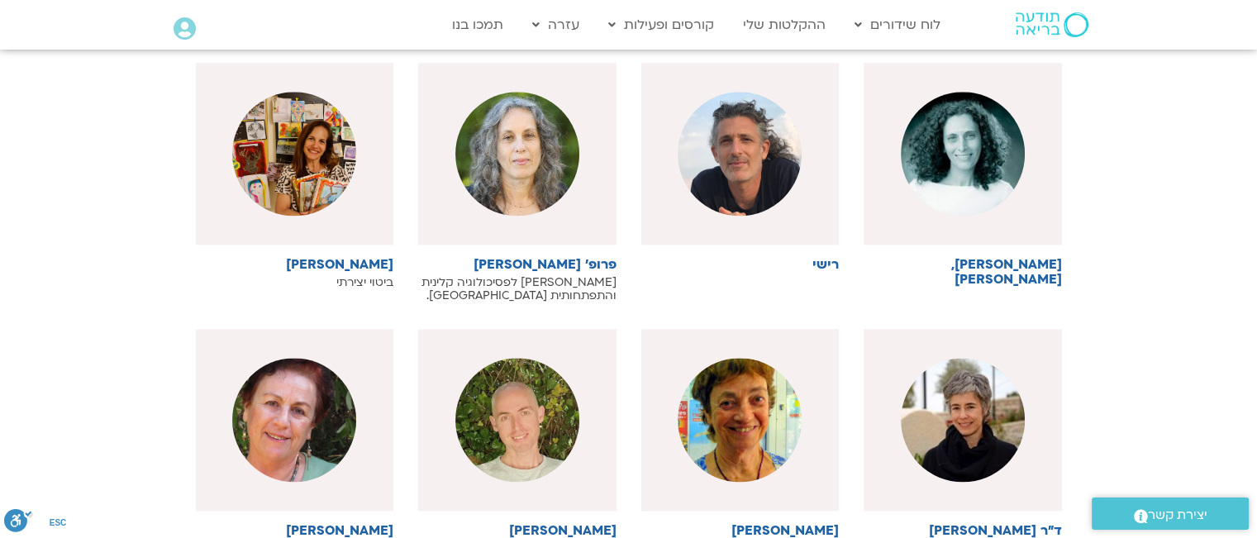
scroll to position [2315, 0]
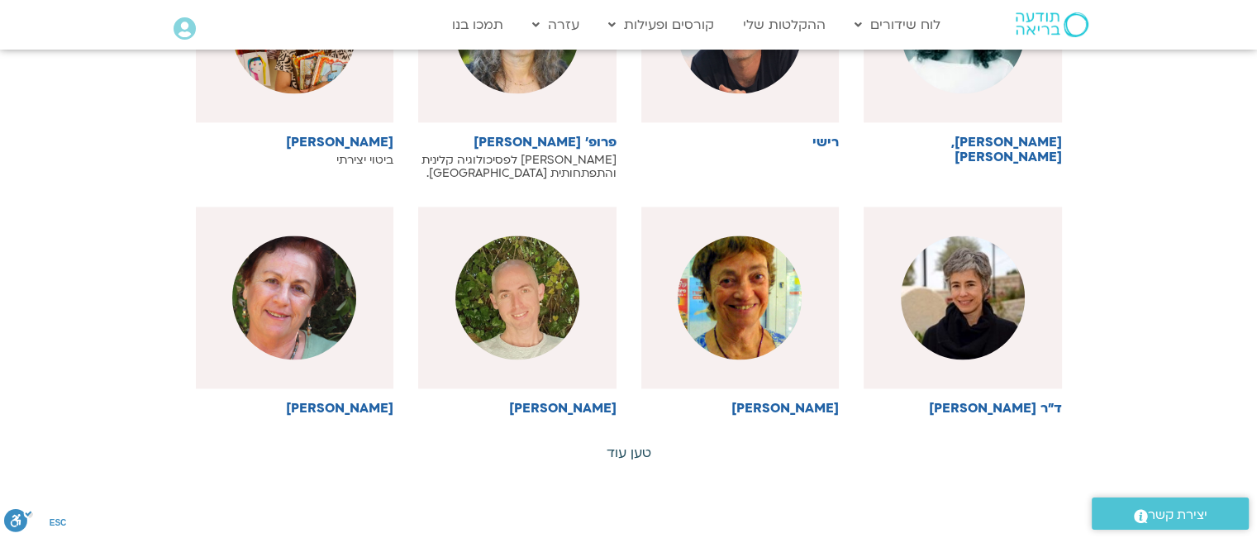
click at [612, 444] on link "טען עוד" at bounding box center [629, 453] width 45 height 18
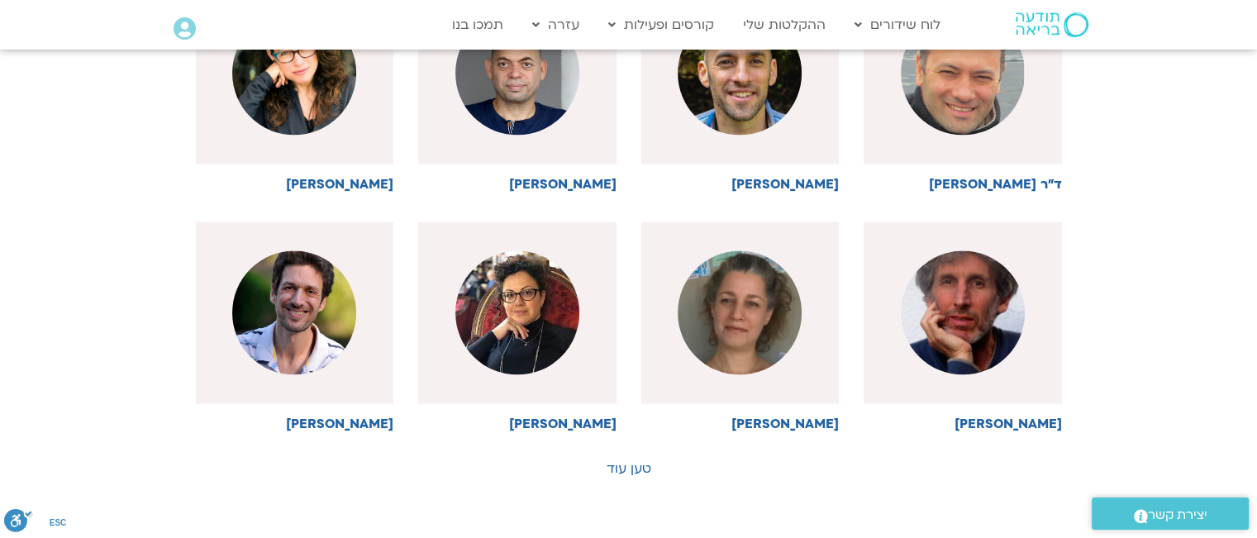
scroll to position [3059, 0]
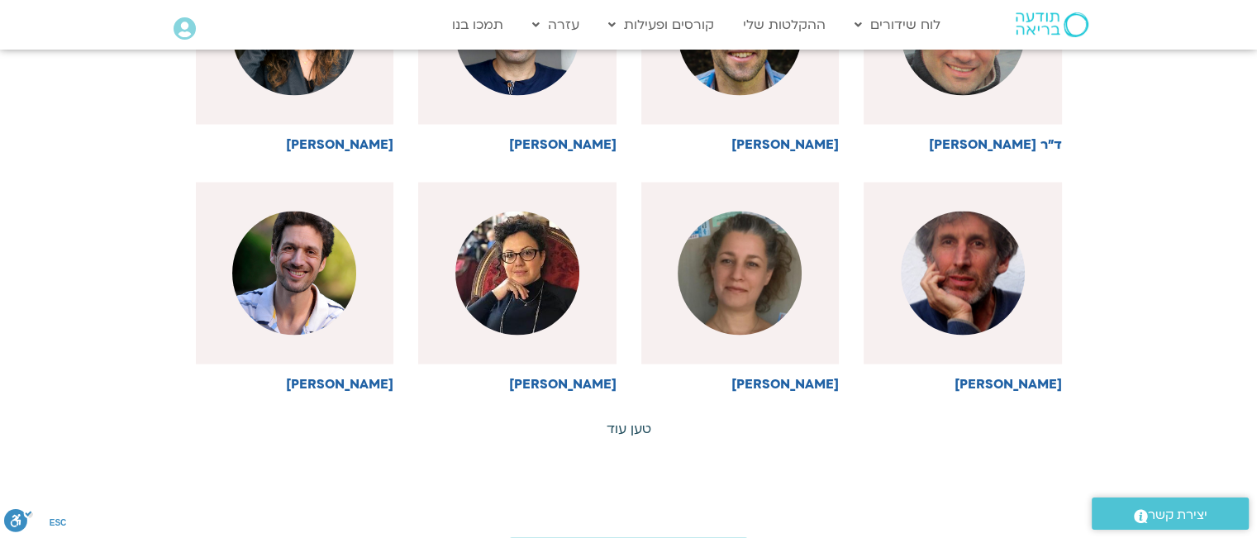
click at [638, 419] on link "טען עוד" at bounding box center [629, 428] width 45 height 18
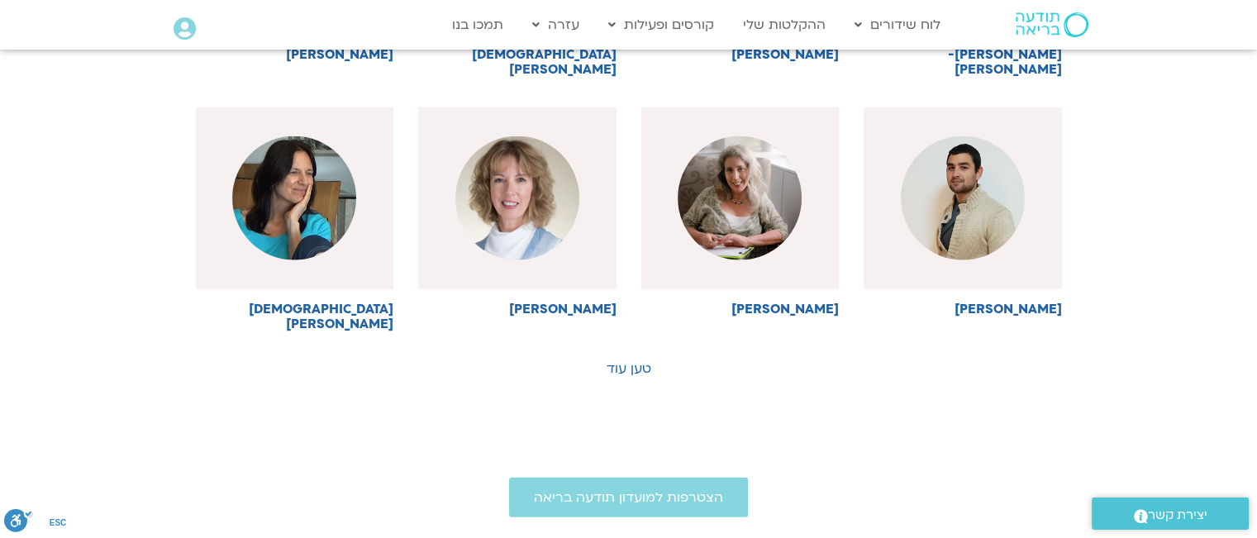
scroll to position [3885, 0]
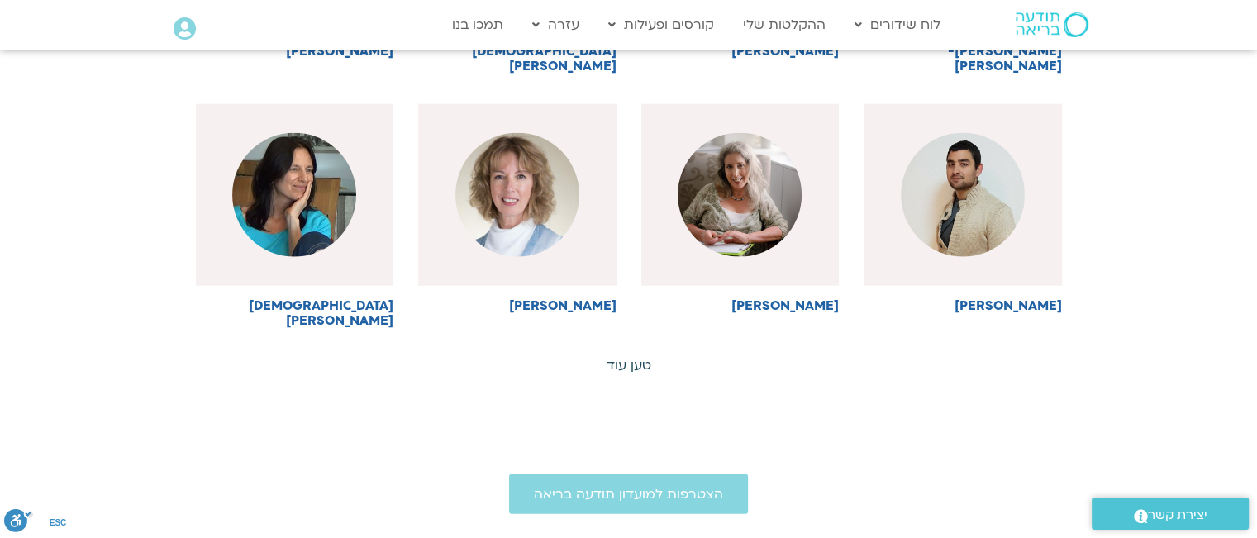
click at [630, 356] on link "טען עוד" at bounding box center [629, 365] width 45 height 18
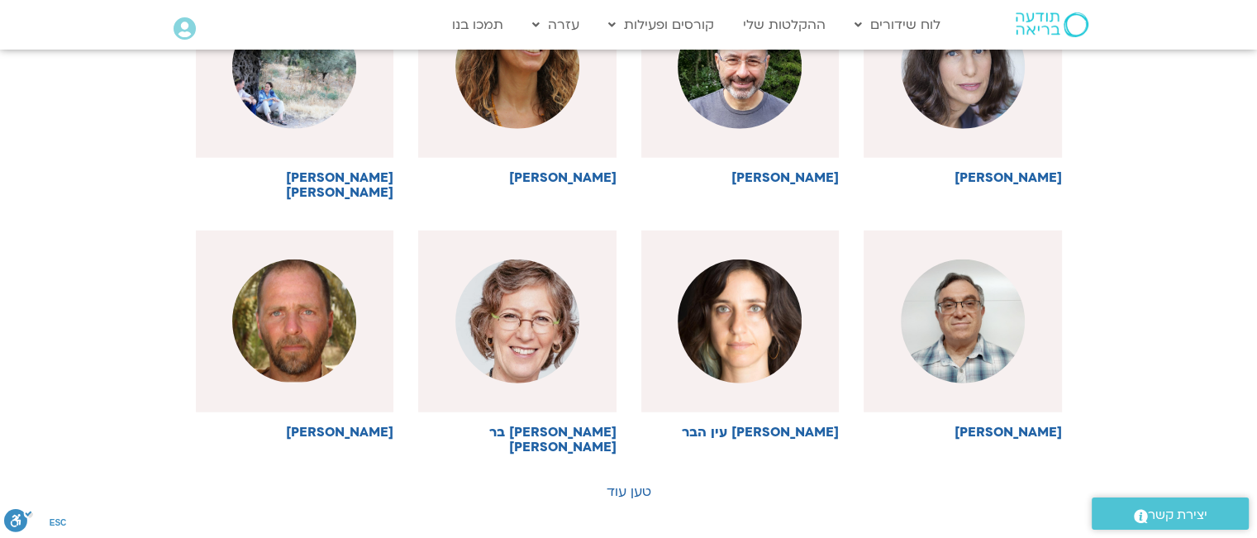
scroll to position [4547, 0]
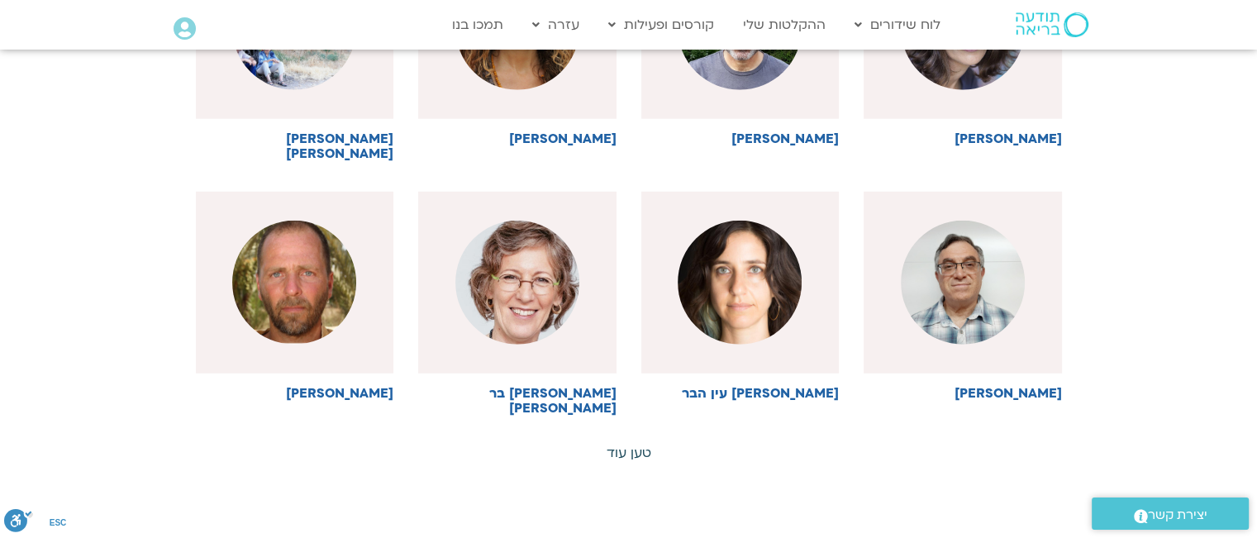
click at [636, 444] on link "טען עוד" at bounding box center [629, 453] width 45 height 18
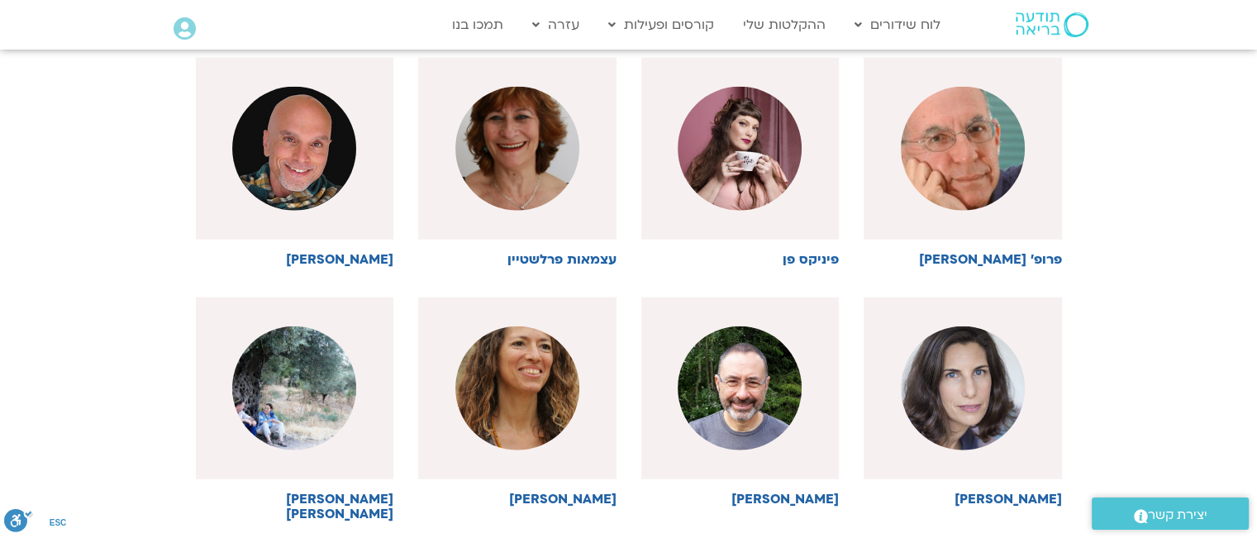
scroll to position [4133, 0]
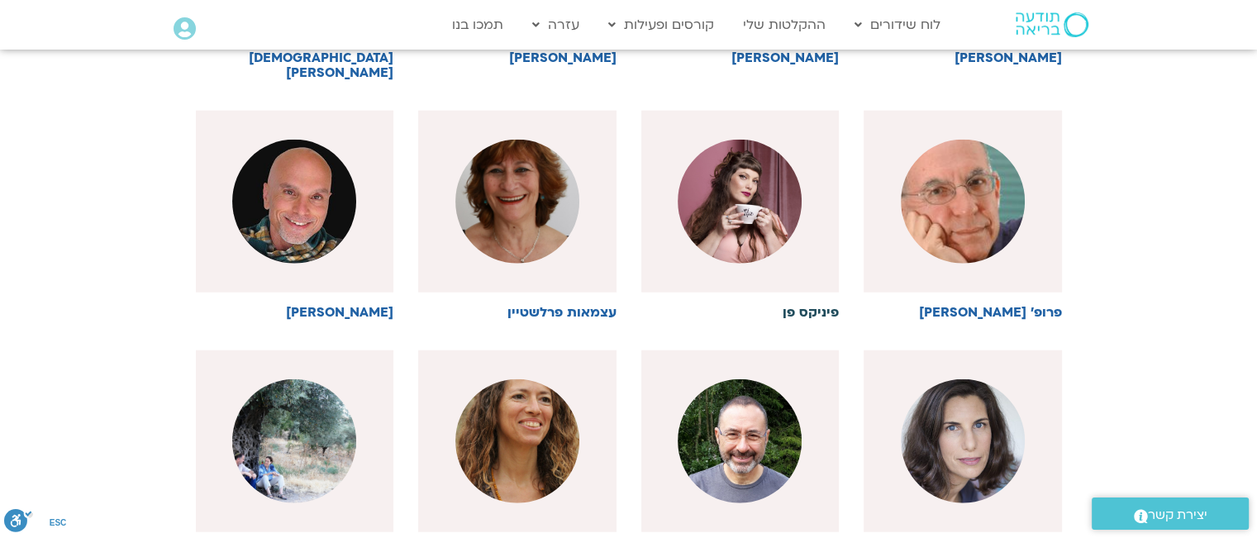
click at [756, 201] on img at bounding box center [740, 202] width 124 height 124
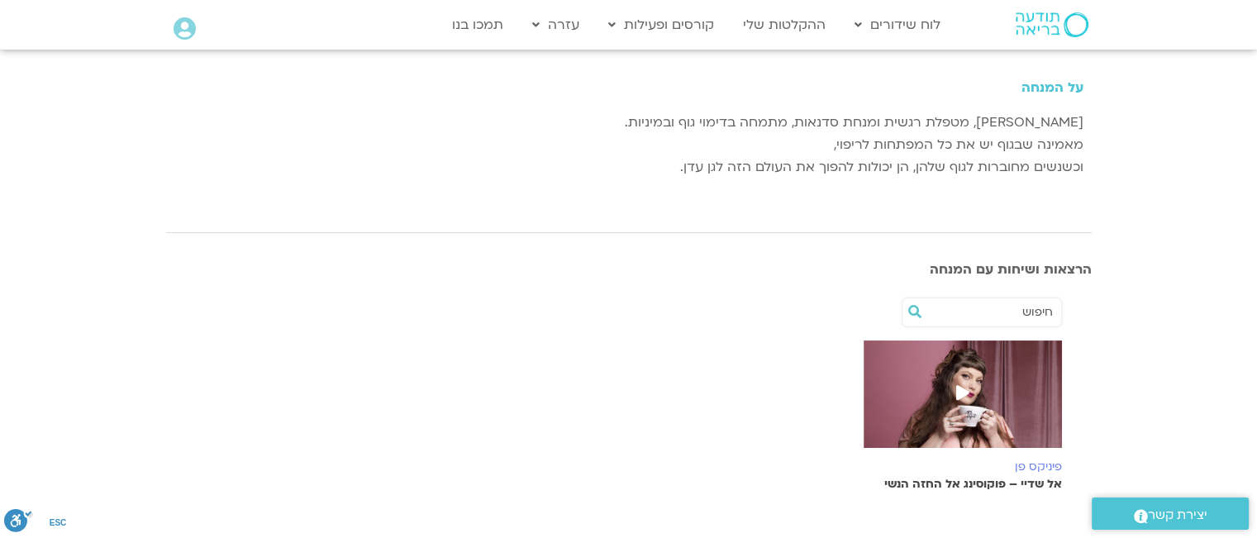
scroll to position [331, 0]
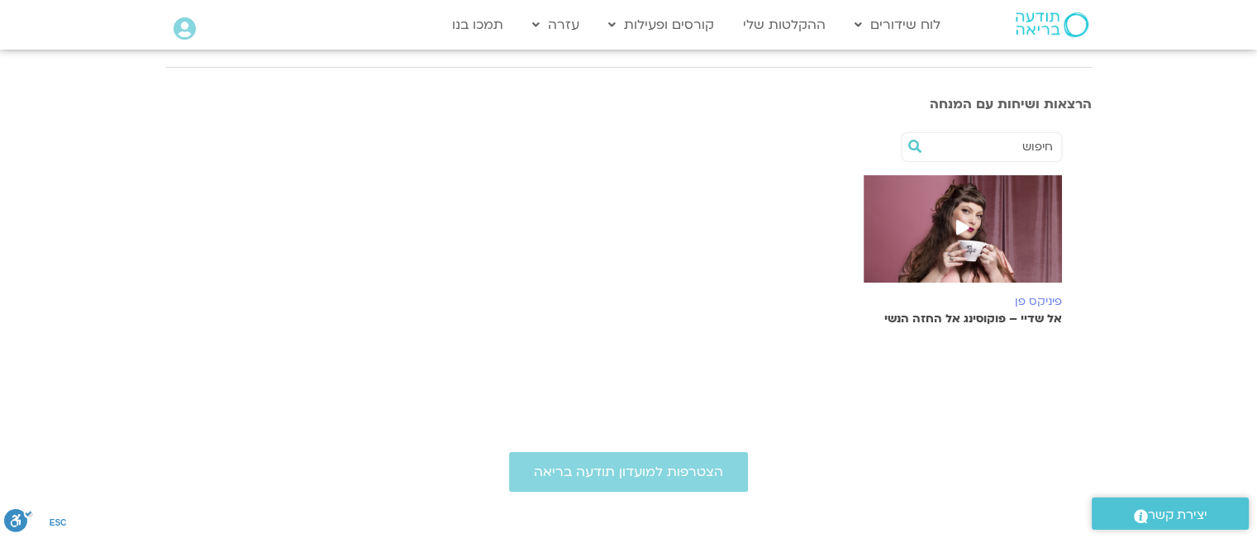
click at [961, 225] on icon at bounding box center [962, 227] width 13 height 15
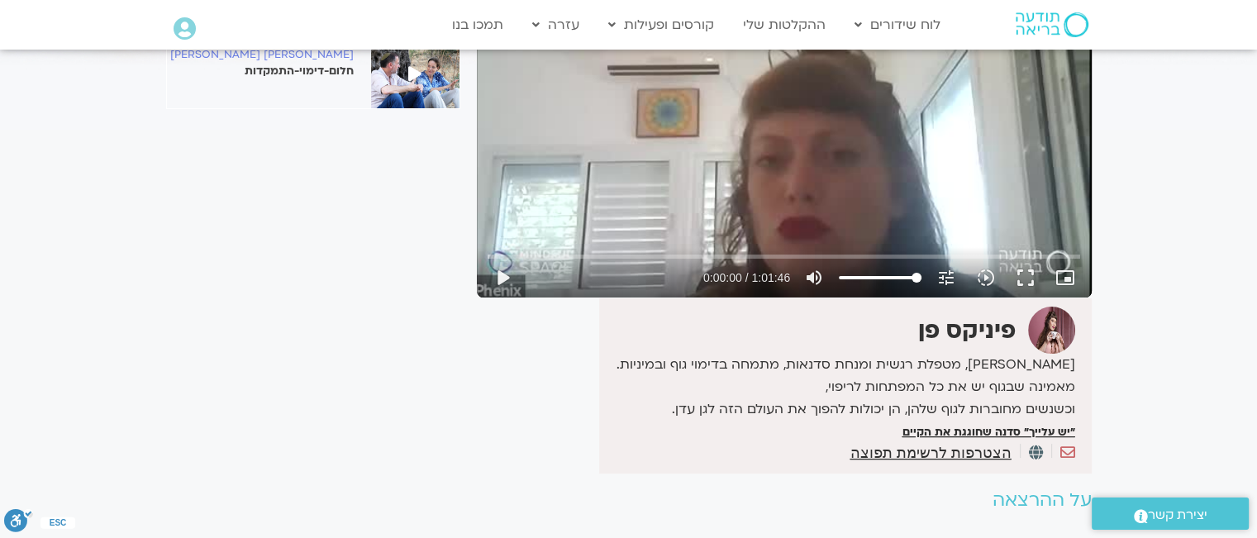
scroll to position [248, 0]
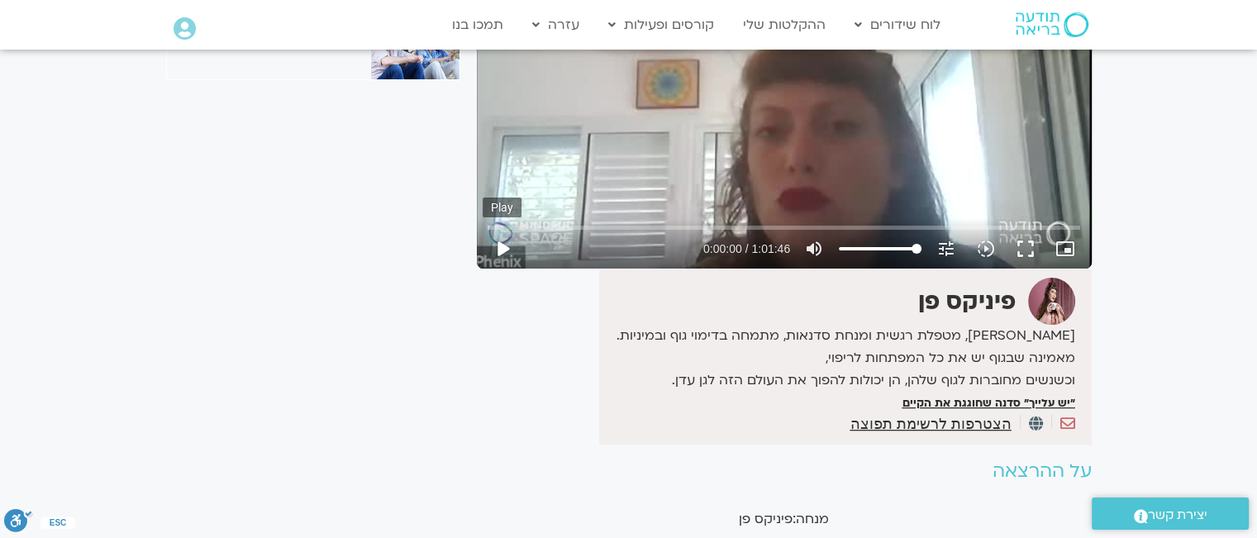
click at [503, 247] on button "play_arrow" at bounding box center [503, 249] width 40 height 40
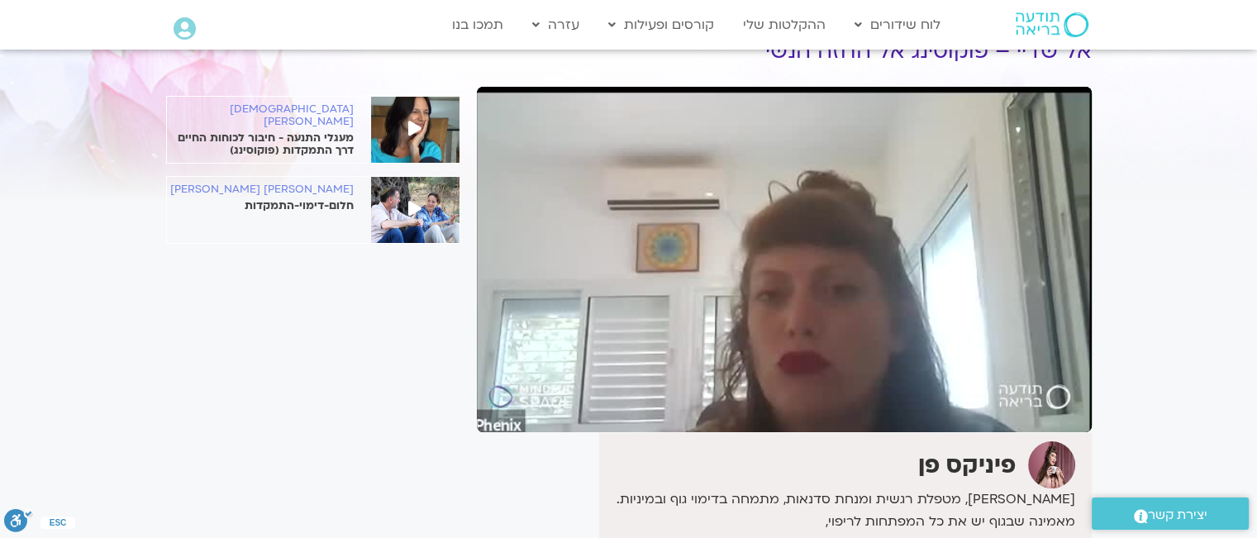
scroll to position [83, 0]
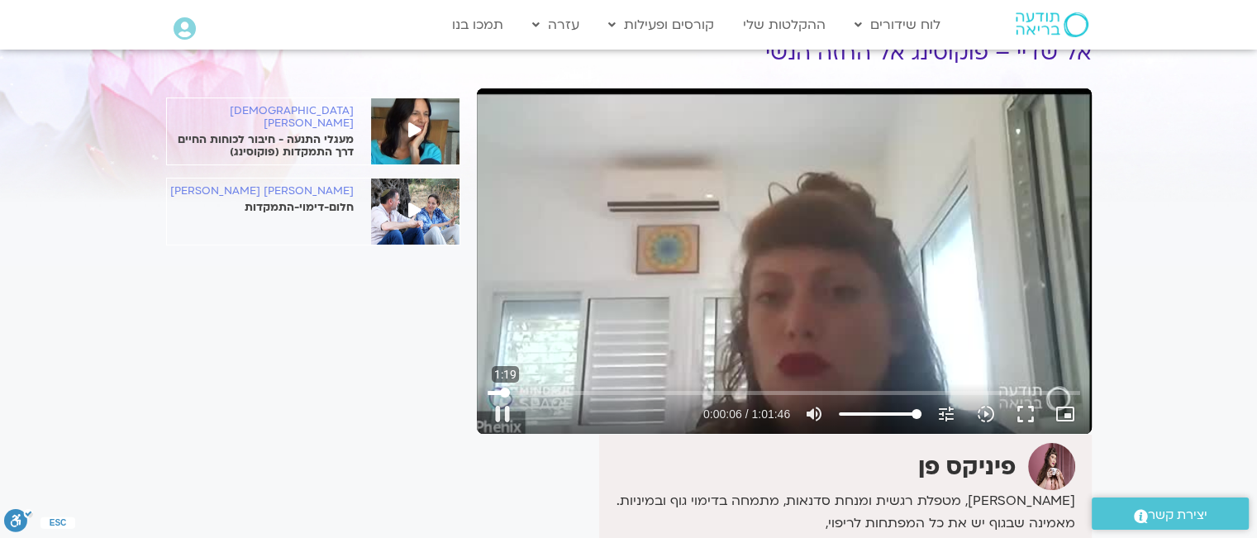
click at [505, 389] on input "Seek" at bounding box center [784, 393] width 593 height 10
click at [524, 392] on input "Seek" at bounding box center [784, 393] width 593 height 10
click at [559, 390] on input "Seek" at bounding box center [784, 393] width 593 height 10
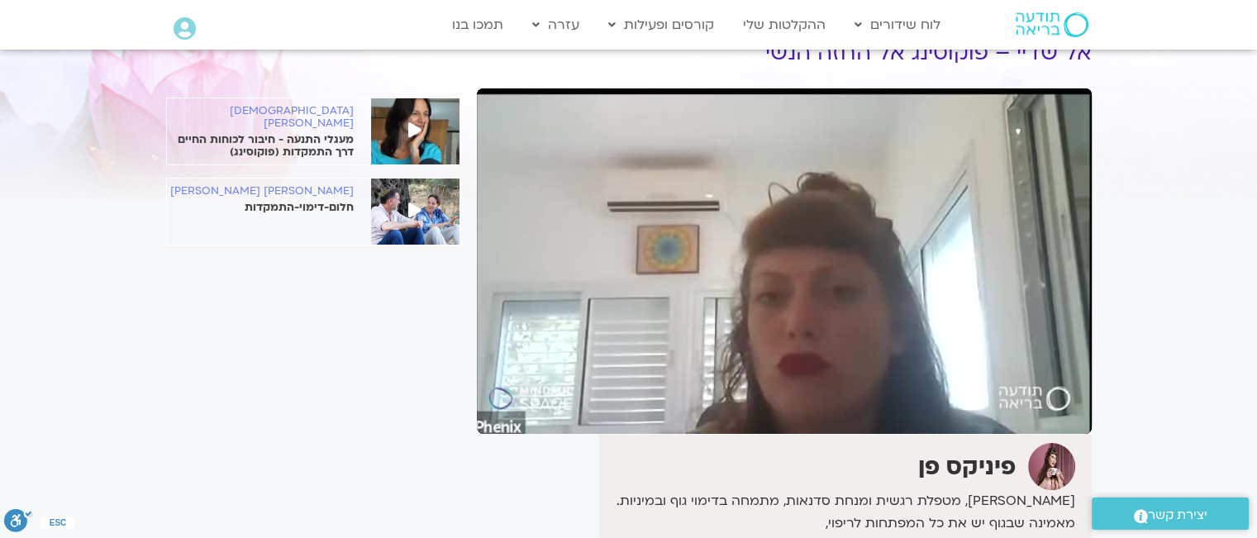
scroll to position [165, 0]
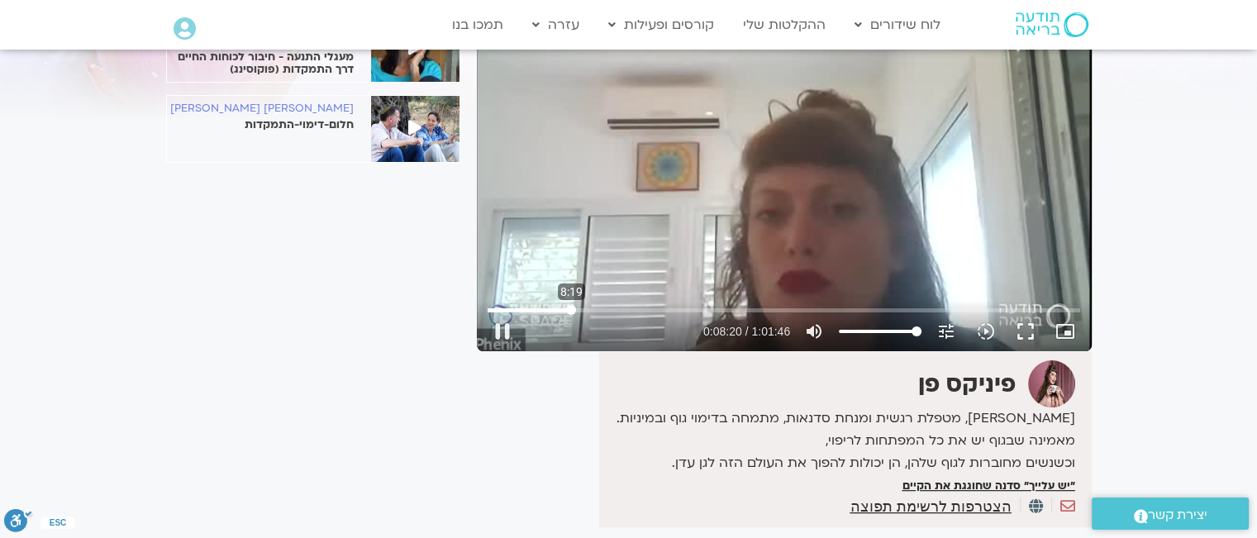
click at [571, 309] on input "Seek" at bounding box center [784, 310] width 593 height 10
click at [496, 327] on button "pause" at bounding box center [503, 332] width 40 height 40
type input "821.612833"
